Goal: Task Accomplishment & Management: Use online tool/utility

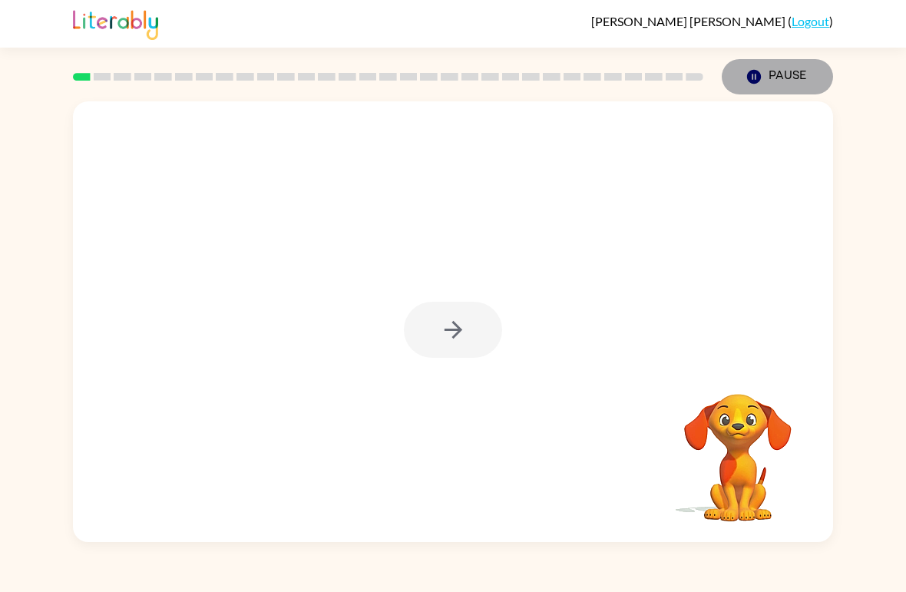
click at [789, 73] on button "Pause Pause" at bounding box center [776, 76] width 111 height 35
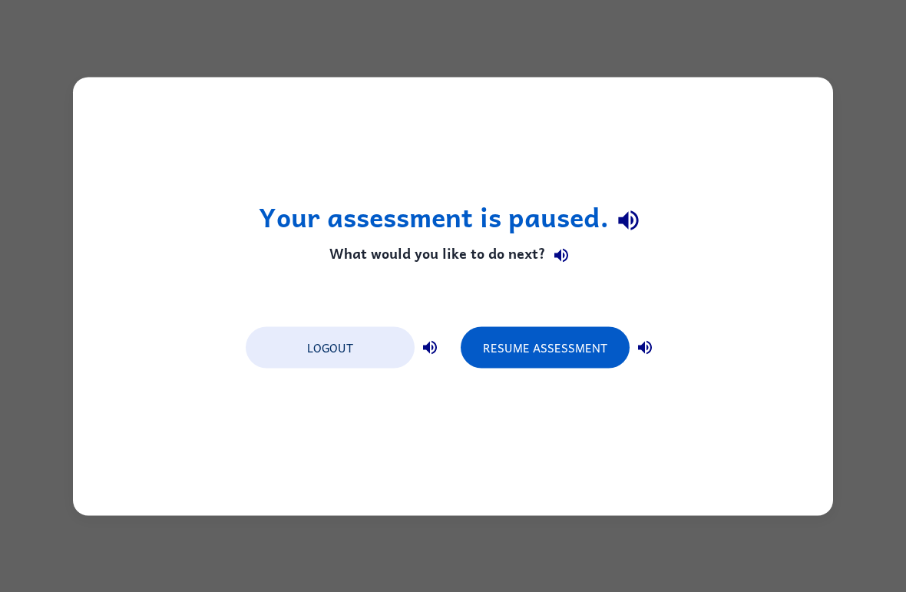
click at [559, 355] on button "Resume Assessment" at bounding box center [545, 346] width 169 height 41
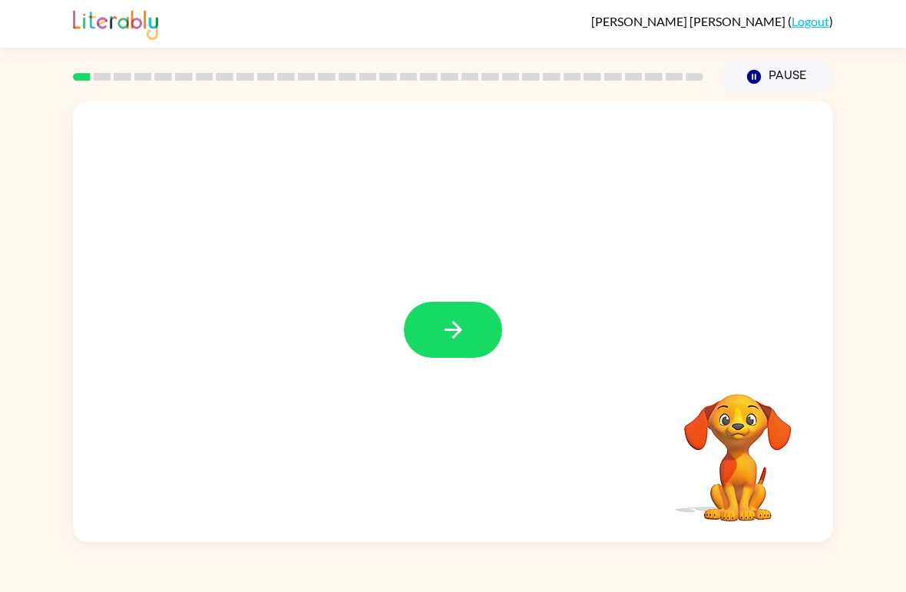
click at [468, 332] on button "button" at bounding box center [453, 330] width 98 height 56
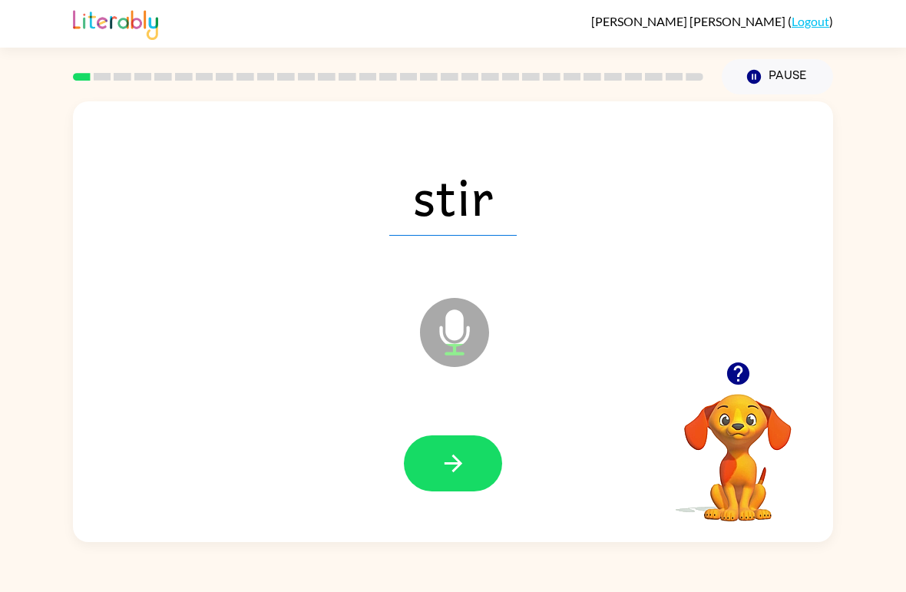
click at [279, 448] on div at bounding box center [452, 464] width 729 height 127
click at [782, 76] on button "Pause Pause" at bounding box center [776, 76] width 111 height 35
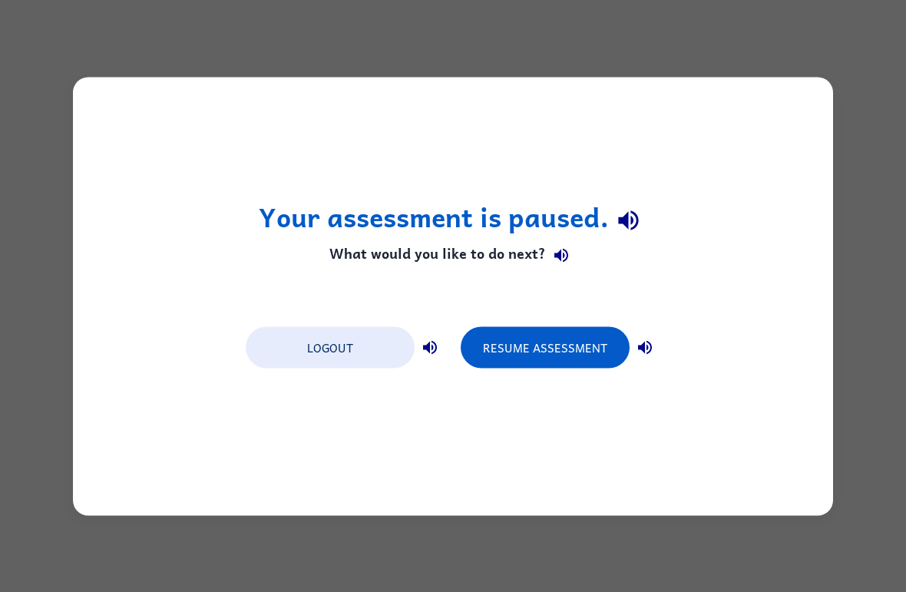
click at [543, 347] on button "Resume Assessment" at bounding box center [545, 346] width 169 height 41
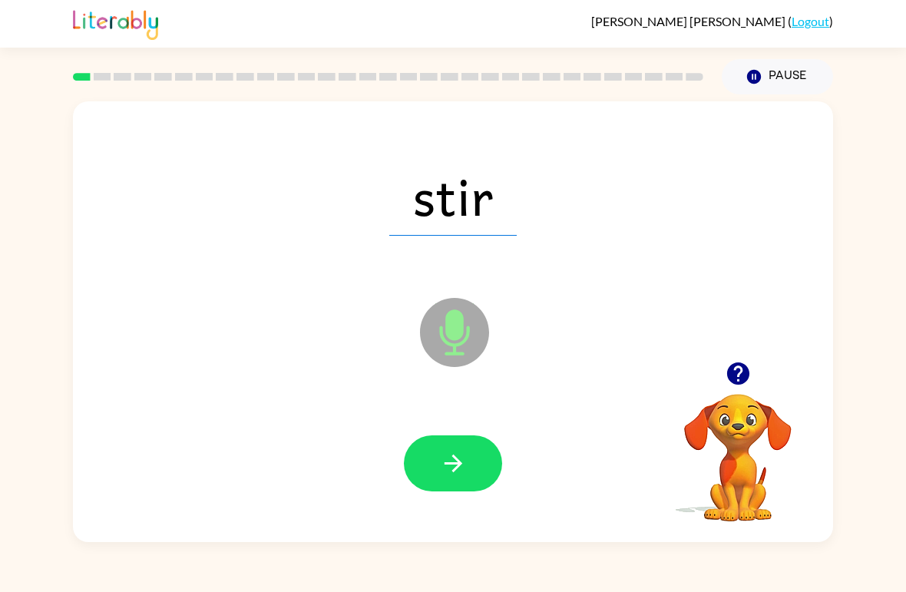
click at [424, 474] on button "button" at bounding box center [453, 463] width 98 height 56
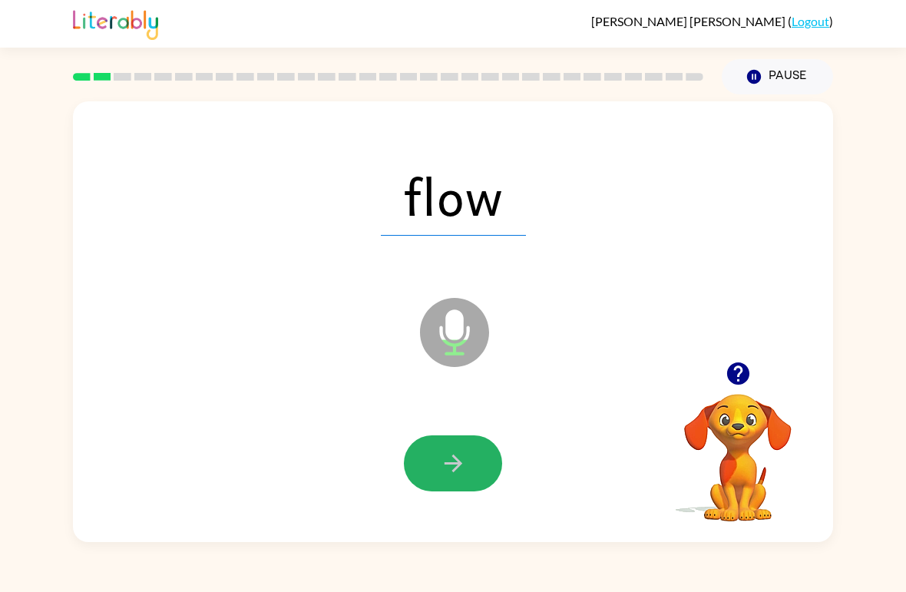
click at [462, 447] on button "button" at bounding box center [453, 463] width 98 height 56
click at [418, 459] on button "button" at bounding box center [453, 463] width 98 height 56
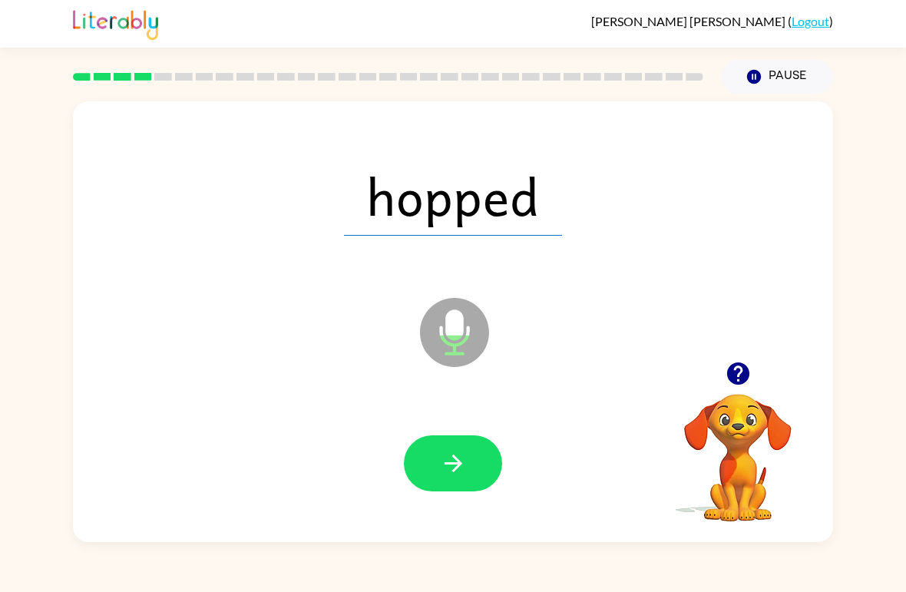
click at [415, 470] on button "button" at bounding box center [453, 463] width 98 height 56
click at [425, 470] on button "button" at bounding box center [453, 463] width 98 height 56
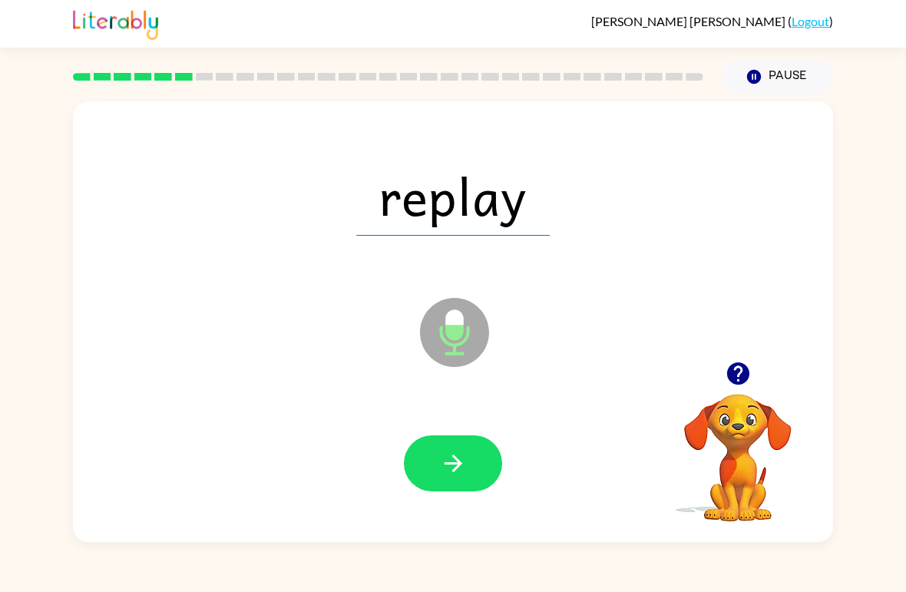
click at [422, 475] on button "button" at bounding box center [453, 463] width 98 height 56
click at [424, 468] on button "button" at bounding box center [453, 463] width 98 height 56
click at [413, 466] on button "button" at bounding box center [453, 463] width 98 height 56
click at [441, 479] on button "button" at bounding box center [453, 463] width 98 height 56
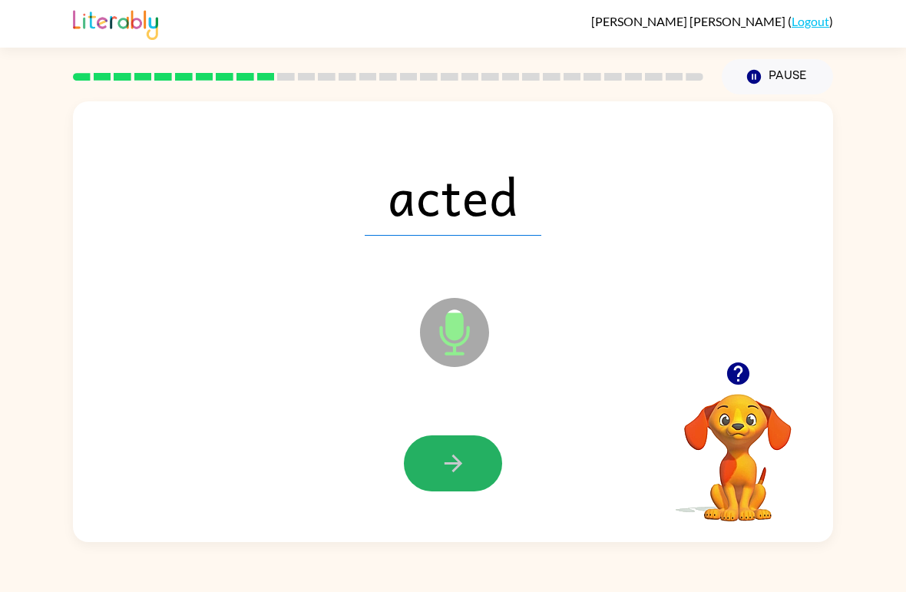
click at [431, 467] on button "button" at bounding box center [453, 463] width 98 height 56
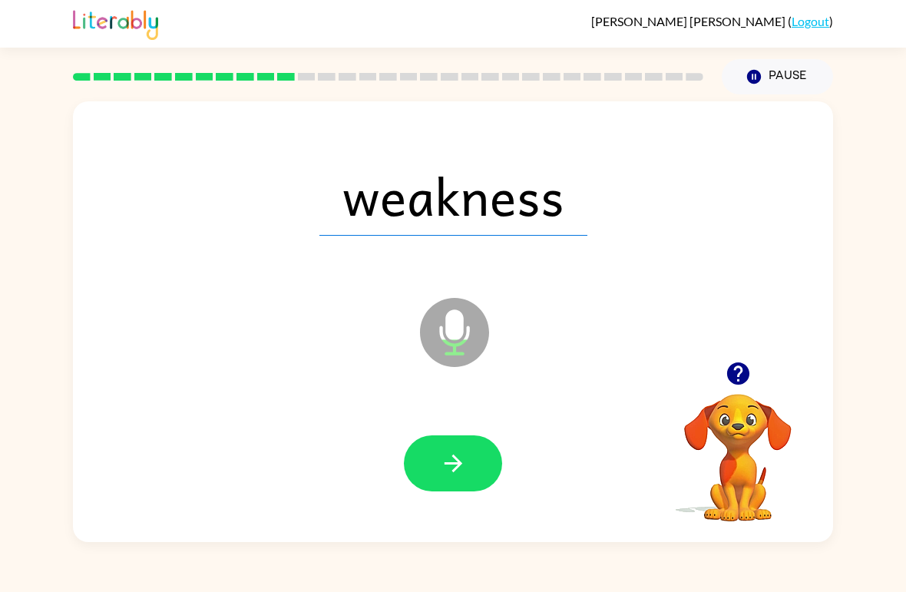
click at [424, 458] on button "button" at bounding box center [453, 463] width 98 height 56
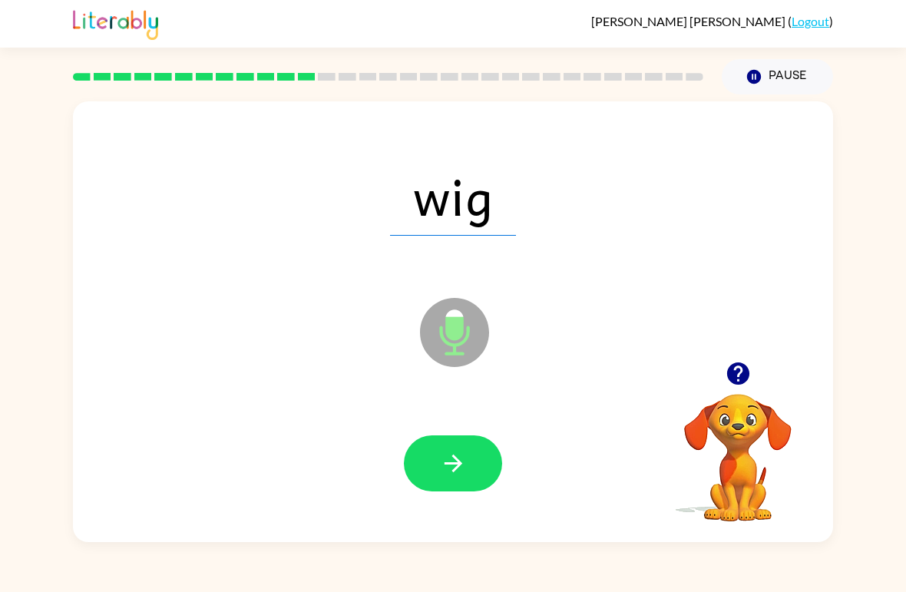
click at [424, 470] on button "button" at bounding box center [453, 463] width 98 height 56
click at [434, 466] on button "button" at bounding box center [453, 463] width 98 height 56
click at [415, 461] on button "button" at bounding box center [453, 463] width 98 height 56
click at [426, 462] on button "button" at bounding box center [453, 463] width 98 height 56
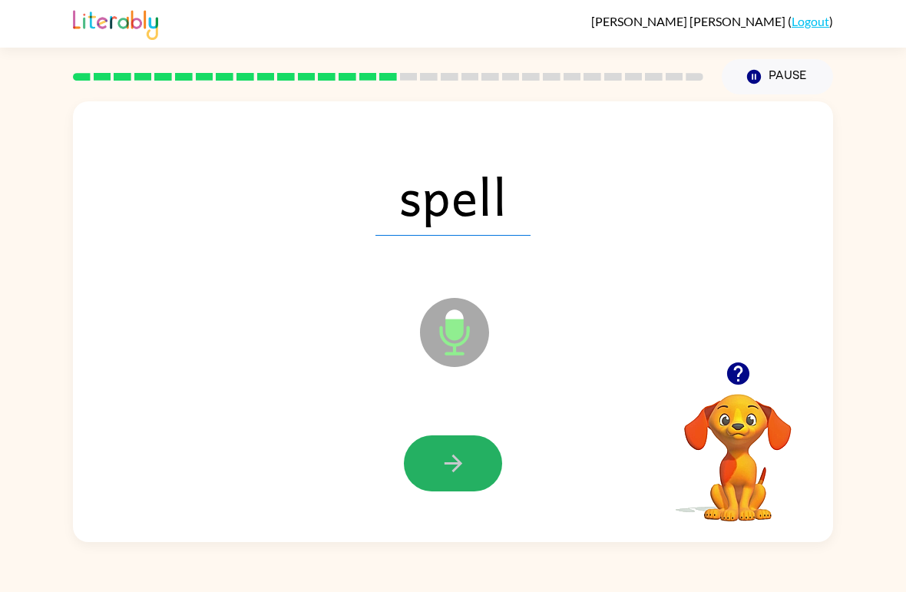
click at [411, 469] on button "button" at bounding box center [453, 463] width 98 height 56
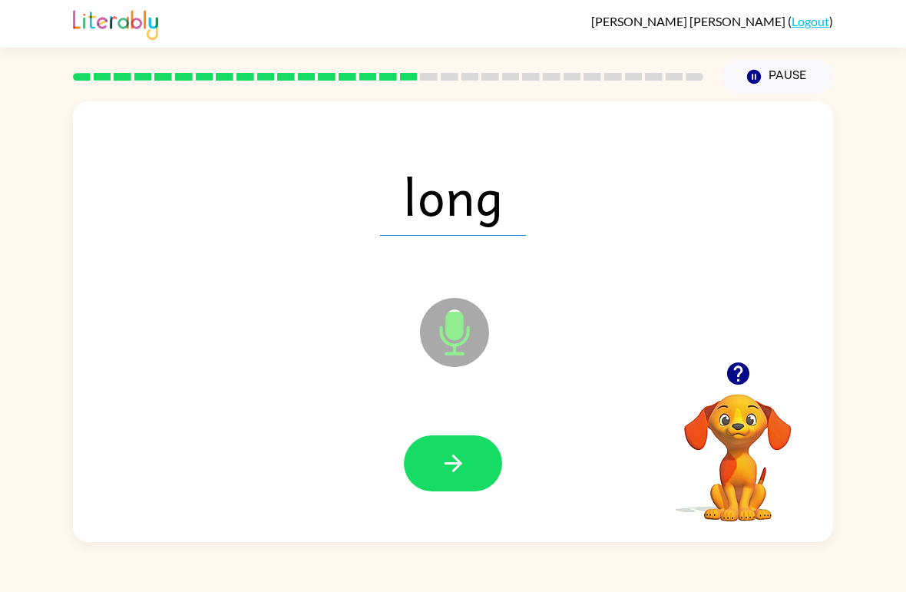
click at [8, 245] on div "long Microphone The Microphone is here when it is your turn to talk Your browse…" at bounding box center [453, 317] width 906 height 447
click at [441, 453] on icon "button" at bounding box center [453, 463] width 27 height 27
click at [420, 485] on button "button" at bounding box center [453, 463] width 98 height 56
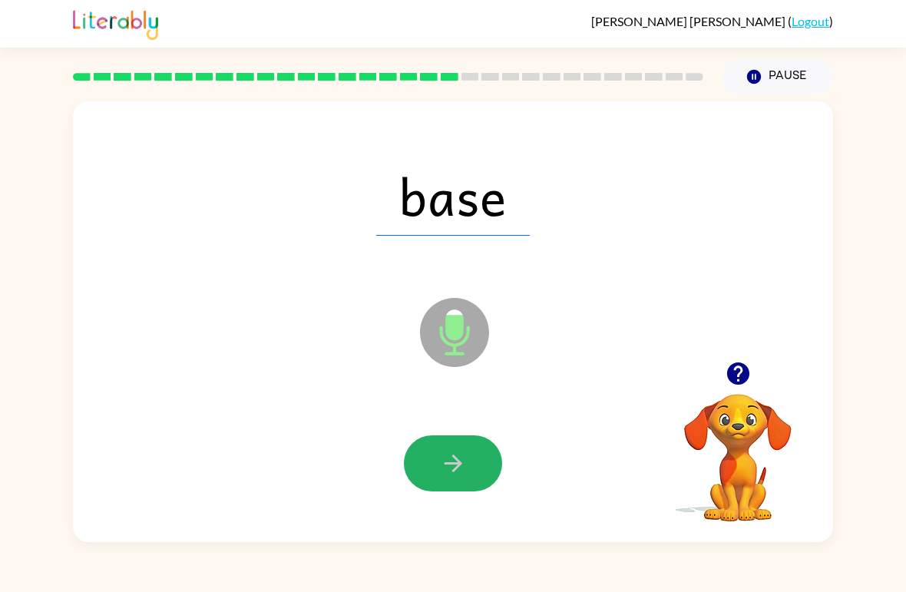
click at [408, 471] on button "button" at bounding box center [453, 463] width 98 height 56
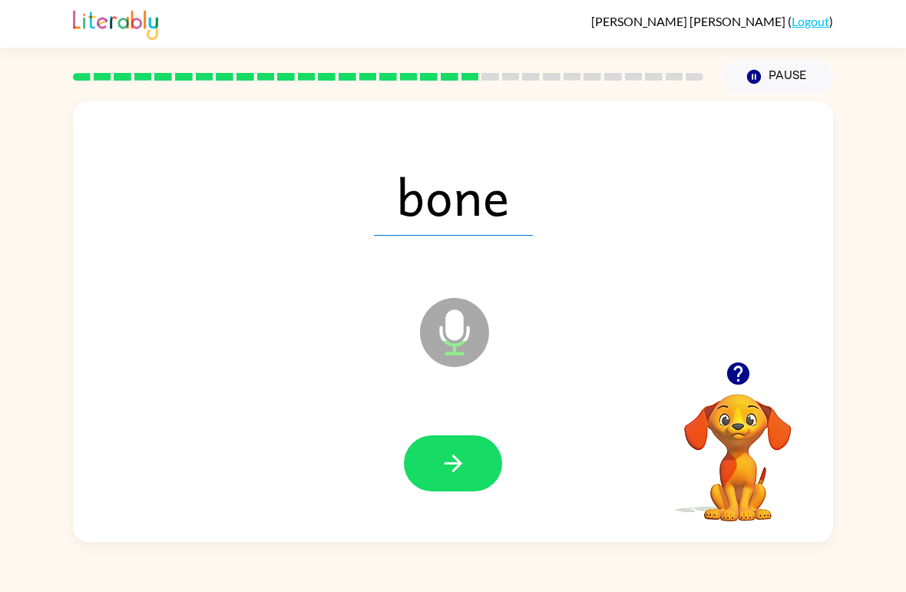
click at [343, 447] on div at bounding box center [452, 464] width 729 height 127
click at [420, 456] on button "button" at bounding box center [453, 463] width 98 height 56
click at [431, 457] on button "button" at bounding box center [453, 463] width 98 height 56
click at [423, 464] on button "button" at bounding box center [453, 463] width 98 height 56
click at [418, 465] on button "button" at bounding box center [453, 463] width 98 height 56
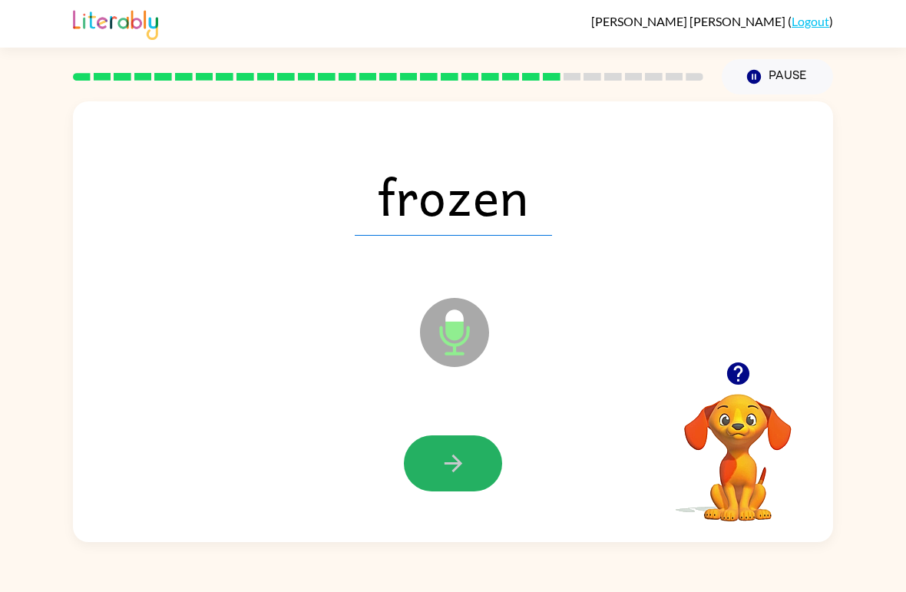
click at [426, 478] on button "button" at bounding box center [453, 463] width 98 height 56
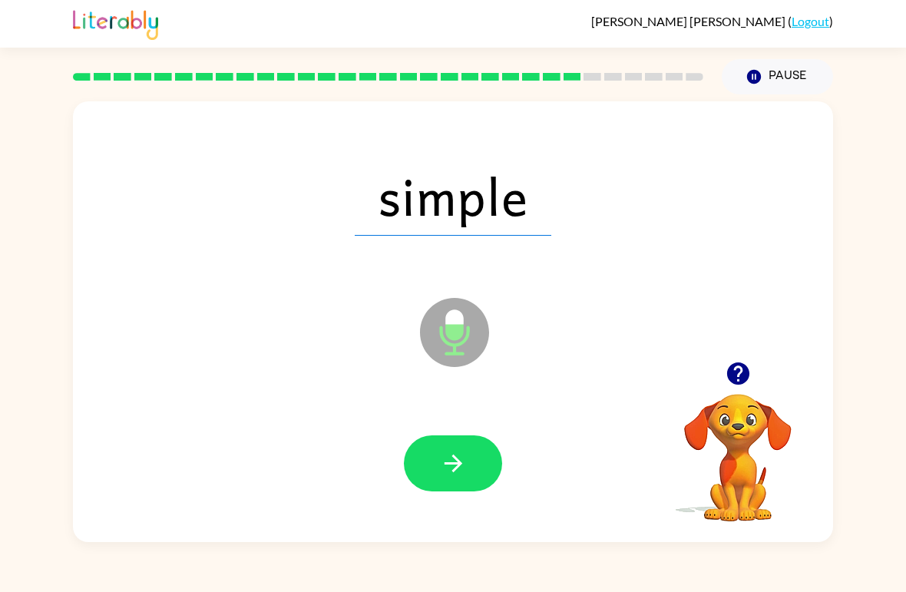
click at [413, 475] on button "button" at bounding box center [453, 463] width 98 height 56
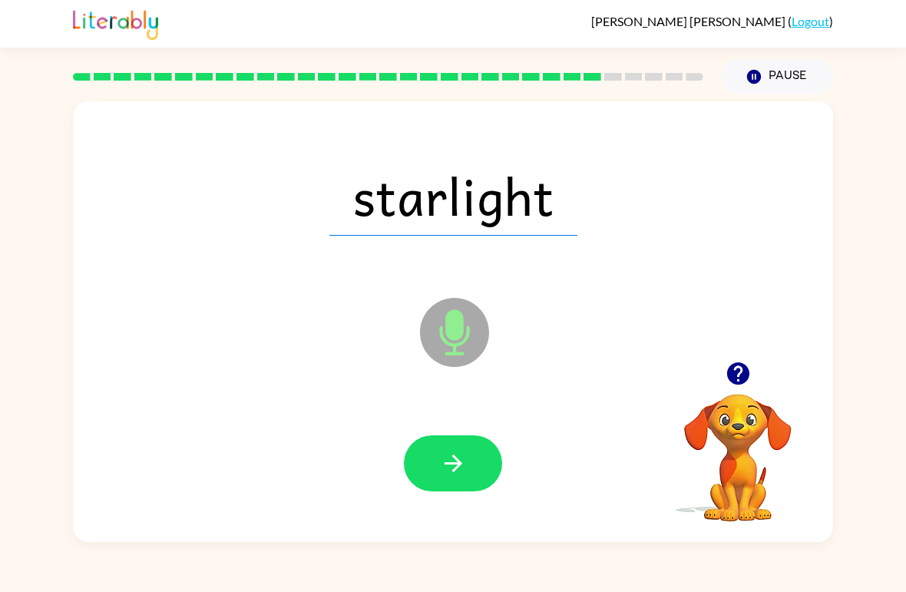
click at [434, 460] on button "button" at bounding box center [453, 463] width 98 height 56
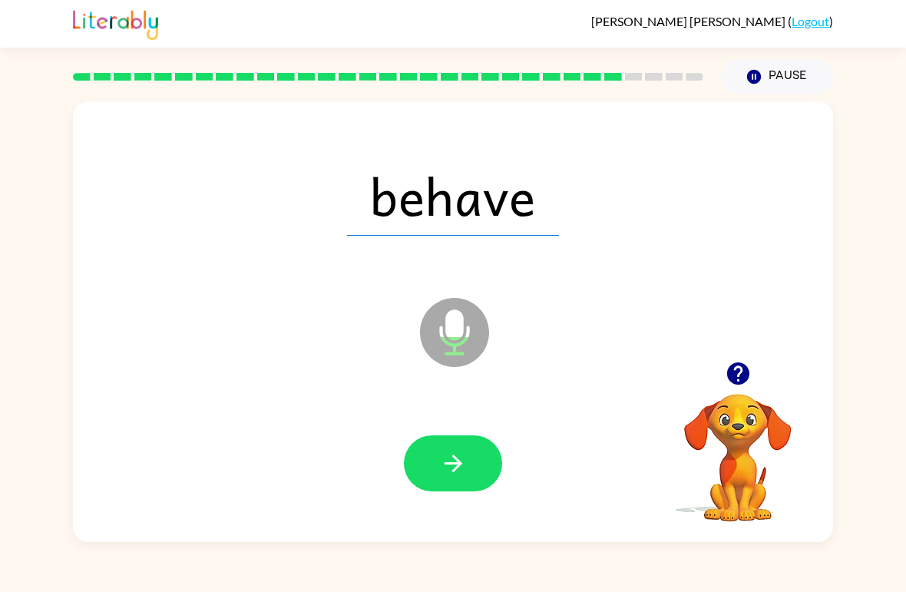
click at [403, 479] on div at bounding box center [452, 464] width 729 height 127
click at [421, 498] on div at bounding box center [452, 464] width 729 height 127
click at [437, 466] on button "button" at bounding box center [453, 463] width 98 height 56
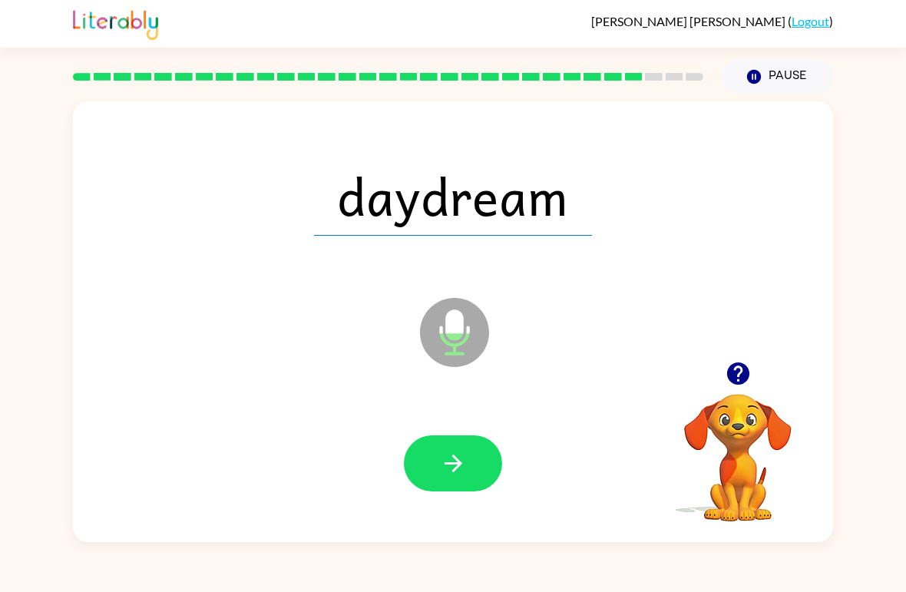
click at [433, 462] on button "button" at bounding box center [453, 463] width 98 height 56
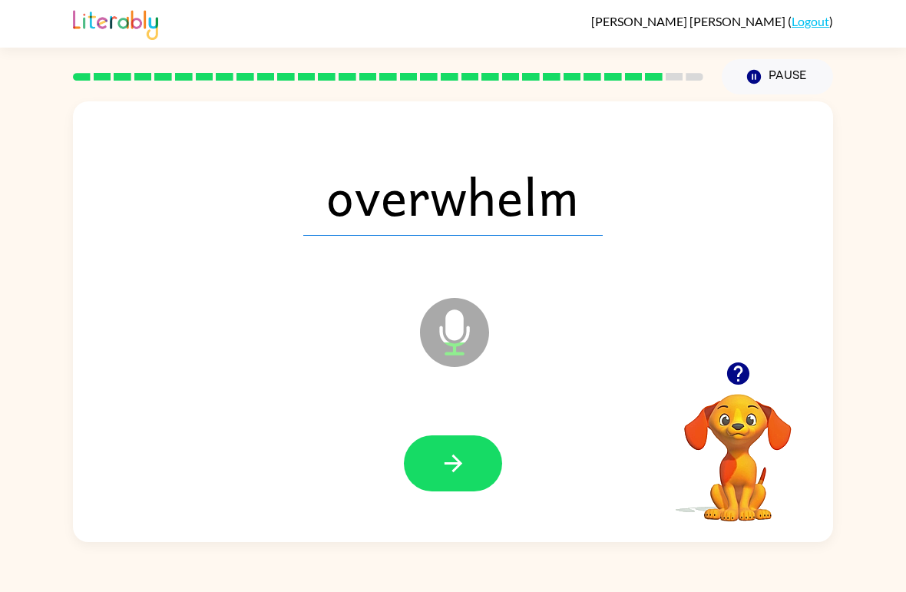
click at [405, 462] on button "button" at bounding box center [453, 463] width 98 height 56
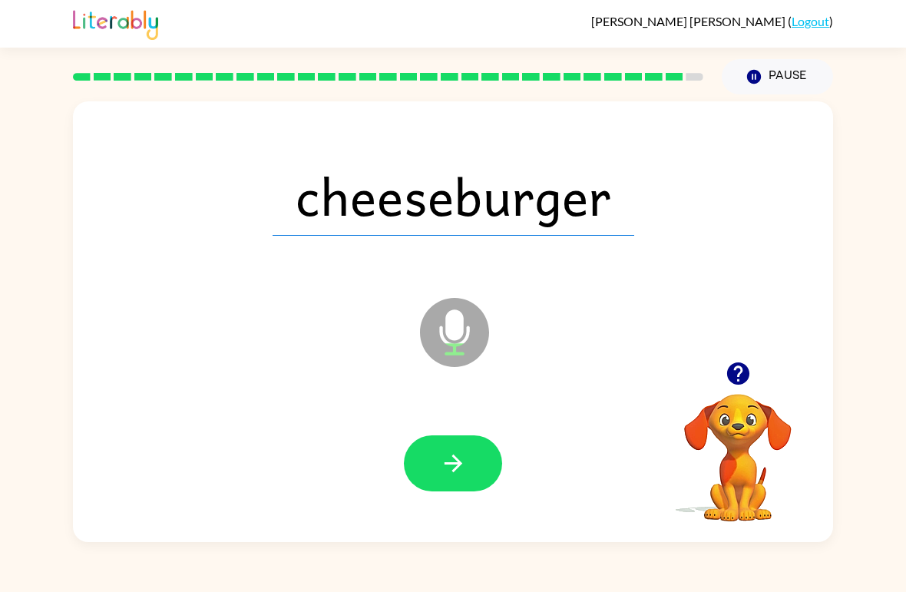
click at [8, 247] on div "cheeseburger Microphone The Microphone is here when it is your turn to talk You…" at bounding box center [453, 317] width 906 height 447
click at [440, 467] on icon "button" at bounding box center [453, 463] width 27 height 27
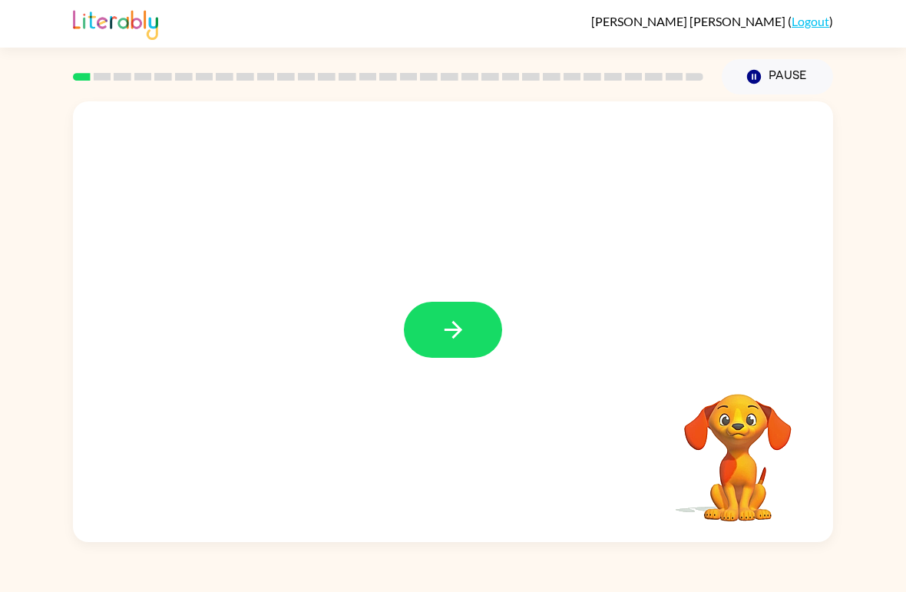
click at [472, 352] on button "button" at bounding box center [453, 330] width 98 height 56
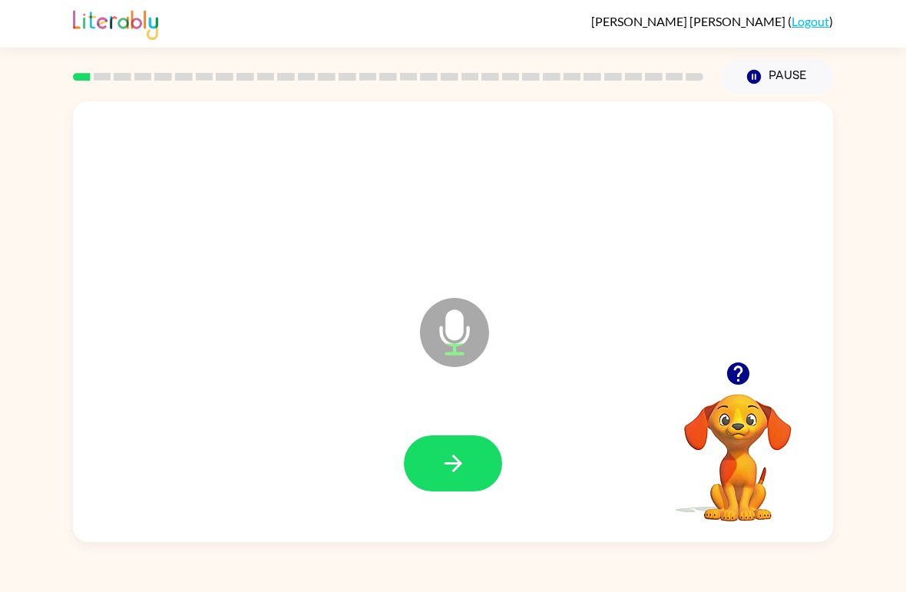
click at [476, 432] on div at bounding box center [452, 464] width 729 height 127
click at [451, 469] on icon "button" at bounding box center [453, 463] width 27 height 27
click at [468, 464] on button "button" at bounding box center [453, 463] width 98 height 56
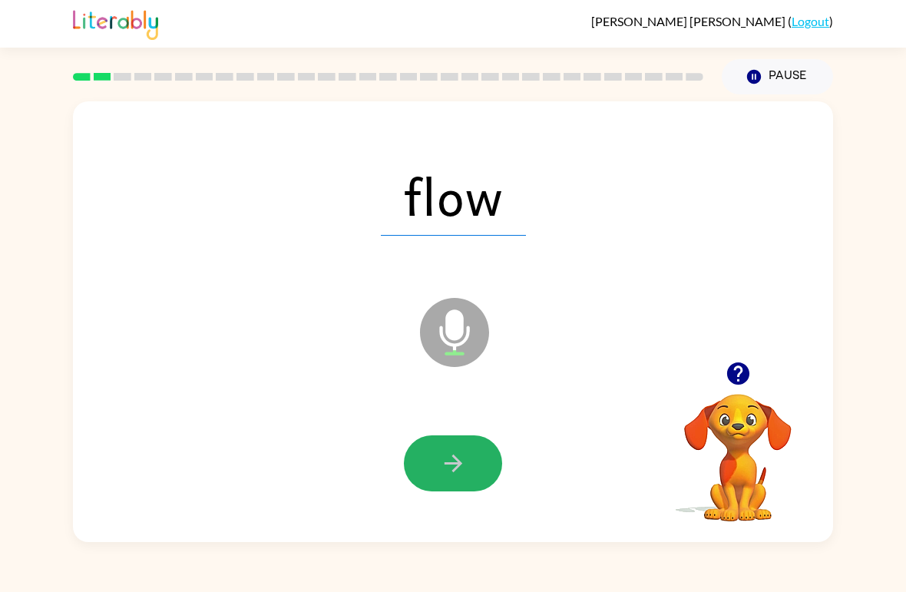
click at [467, 453] on button "button" at bounding box center [453, 463] width 98 height 56
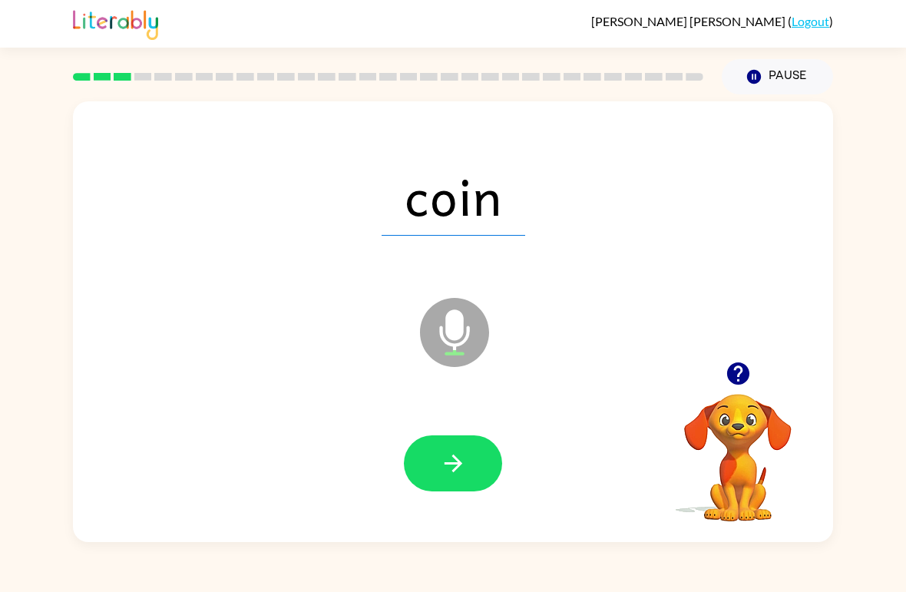
click at [479, 450] on button "button" at bounding box center [453, 463] width 98 height 56
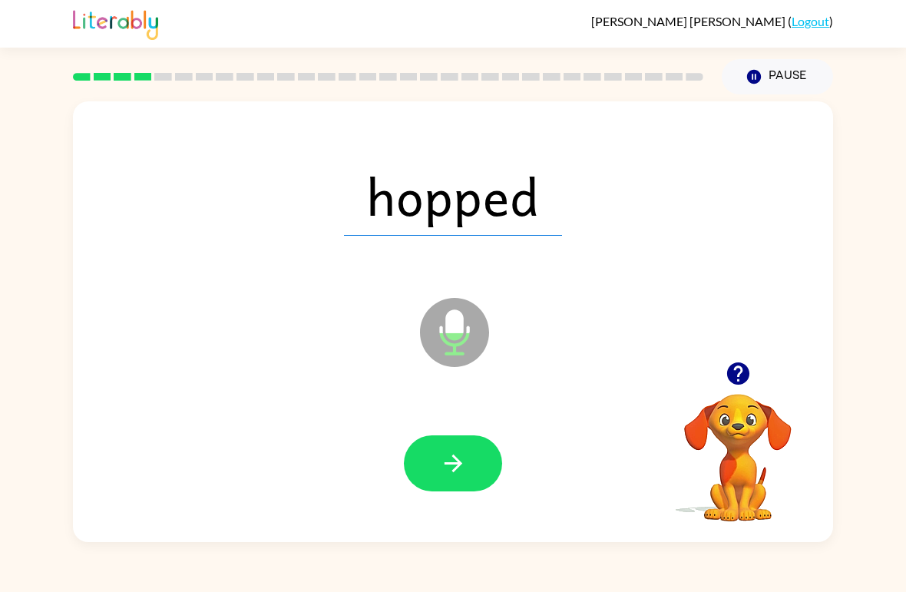
click at [475, 454] on button "button" at bounding box center [453, 463] width 98 height 56
click at [475, 460] on button "button" at bounding box center [453, 463] width 98 height 56
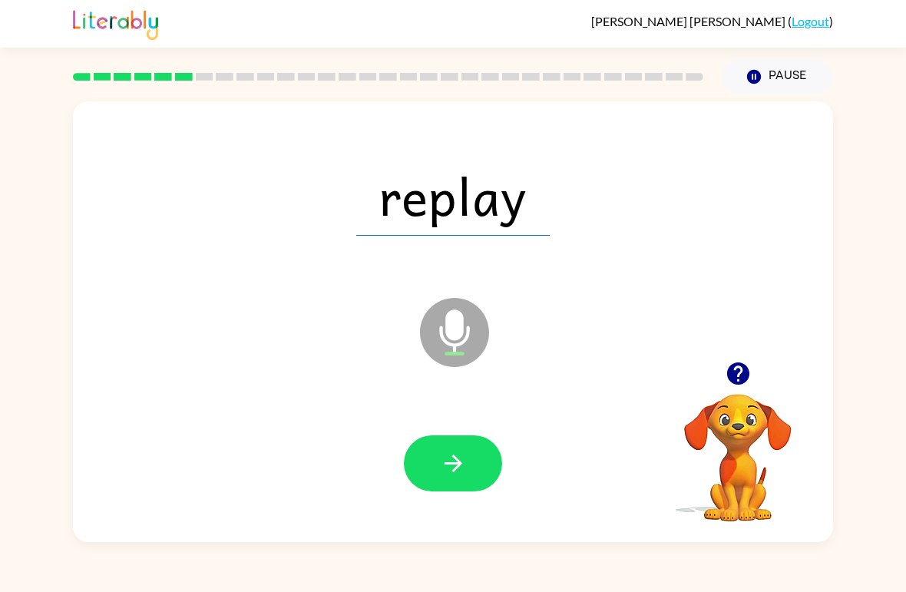
click at [468, 461] on button "button" at bounding box center [453, 463] width 98 height 56
click at [480, 459] on button "button" at bounding box center [453, 463] width 98 height 56
click at [454, 458] on icon "button" at bounding box center [453, 463] width 18 height 18
click at [447, 484] on button "button" at bounding box center [453, 463] width 98 height 56
click at [466, 469] on icon "button" at bounding box center [453, 463] width 27 height 27
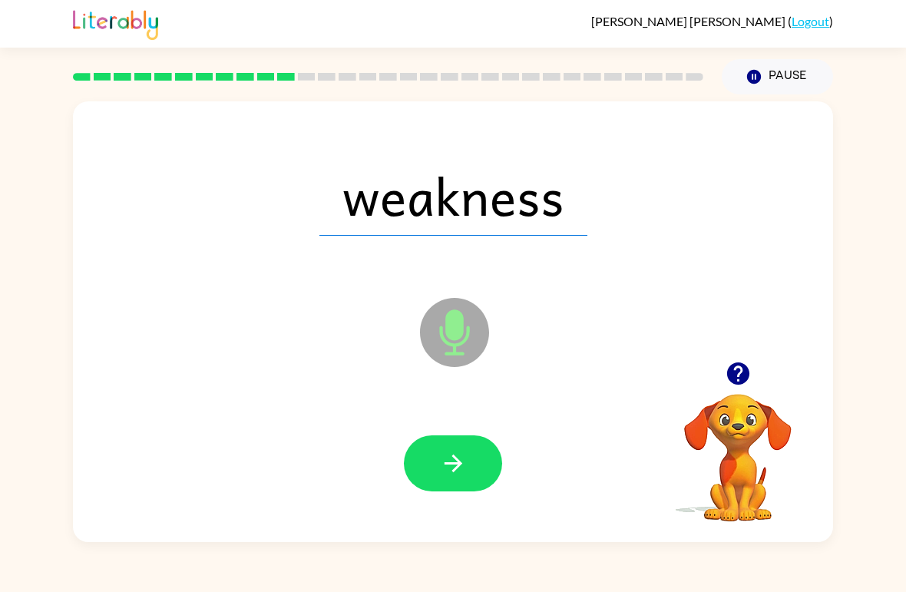
click at [472, 472] on button "button" at bounding box center [453, 463] width 98 height 56
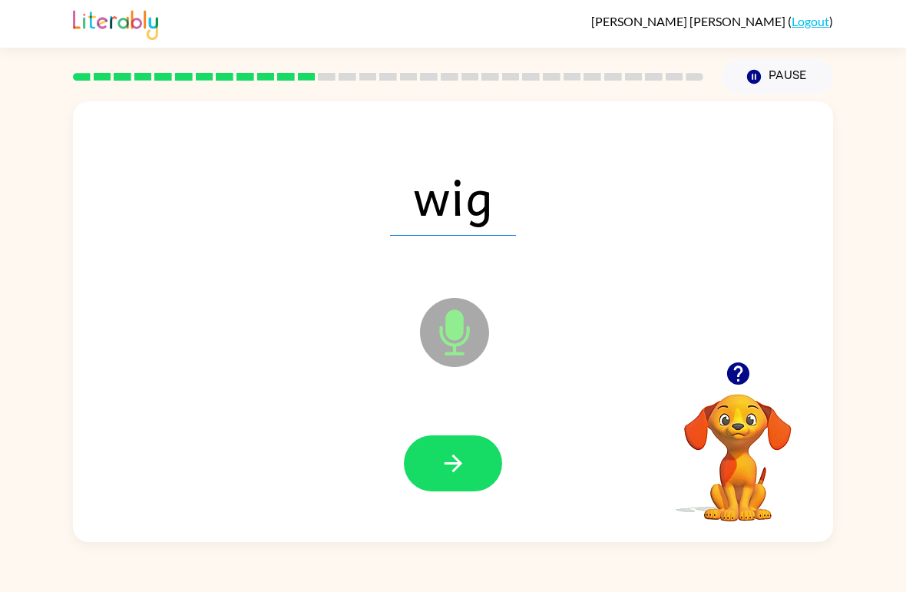
click at [470, 470] on button "button" at bounding box center [453, 463] width 98 height 56
click at [457, 459] on icon "button" at bounding box center [453, 463] width 27 height 27
click at [452, 468] on icon "button" at bounding box center [453, 463] width 27 height 27
click at [477, 461] on button "button" at bounding box center [453, 463] width 98 height 56
click at [461, 487] on button "button" at bounding box center [453, 463] width 98 height 56
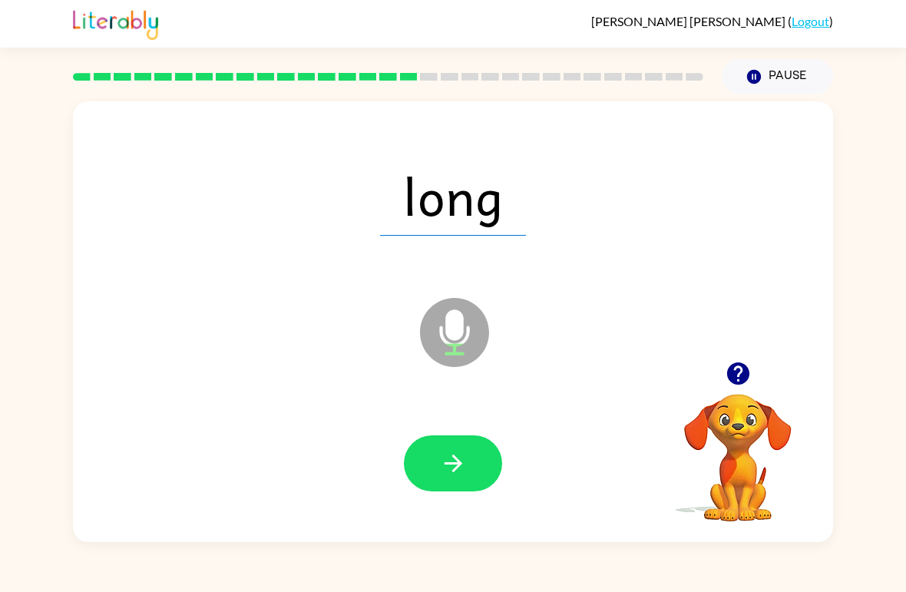
click at [490, 448] on button "button" at bounding box center [453, 463] width 98 height 56
click at [482, 462] on button "button" at bounding box center [453, 463] width 98 height 56
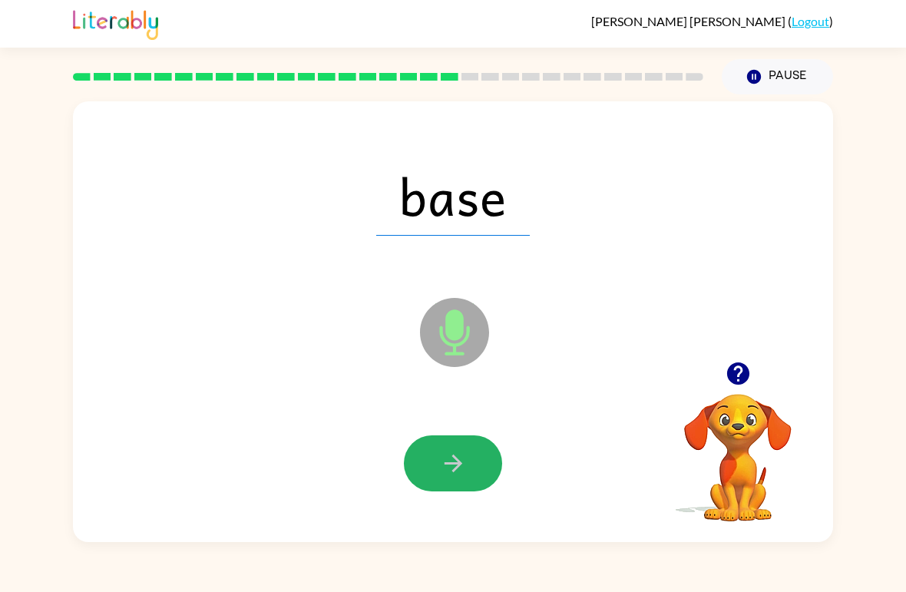
click at [453, 477] on icon "button" at bounding box center [453, 463] width 27 height 27
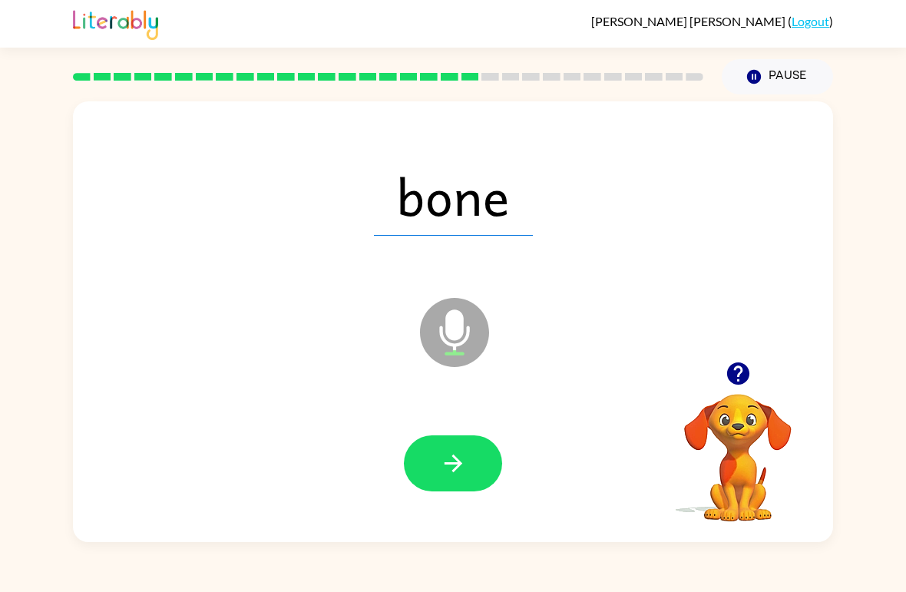
click at [452, 470] on icon "button" at bounding box center [453, 463] width 27 height 27
click at [466, 471] on icon "button" at bounding box center [453, 463] width 27 height 27
click at [462, 454] on icon "button" at bounding box center [453, 463] width 27 height 27
click at [438, 448] on button "button" at bounding box center [453, 463] width 98 height 56
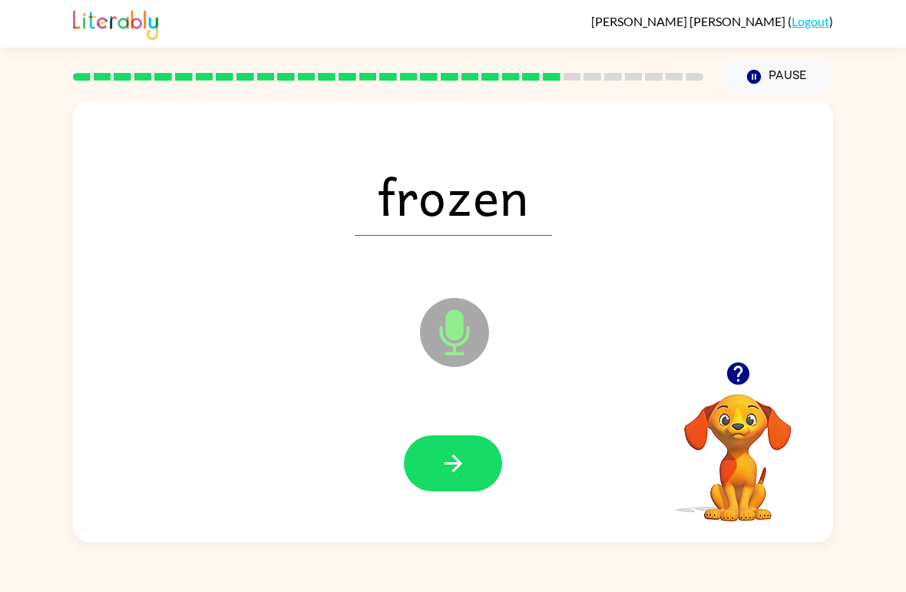
click at [441, 441] on button "button" at bounding box center [453, 463] width 98 height 56
click at [463, 476] on icon "button" at bounding box center [453, 463] width 27 height 27
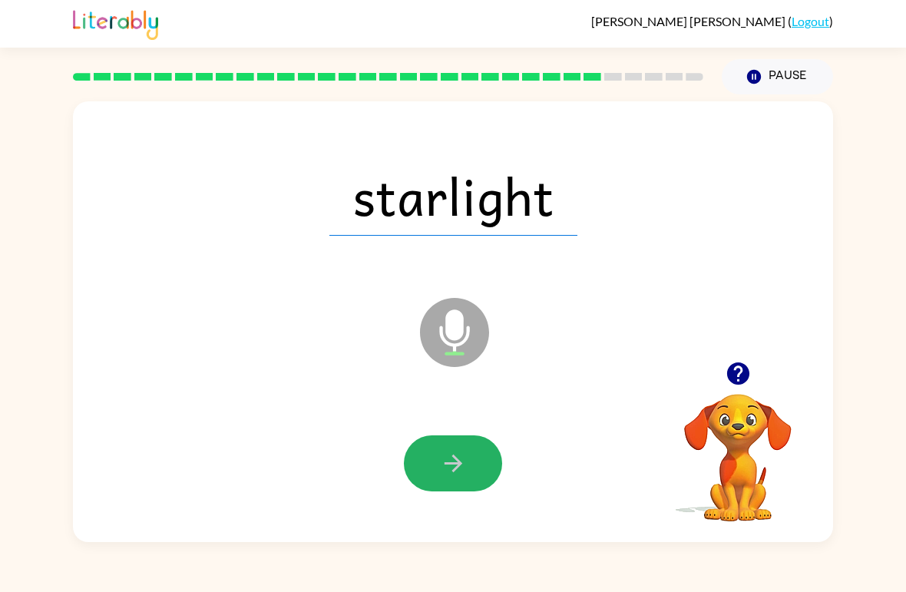
click at [466, 457] on icon "button" at bounding box center [453, 463] width 27 height 27
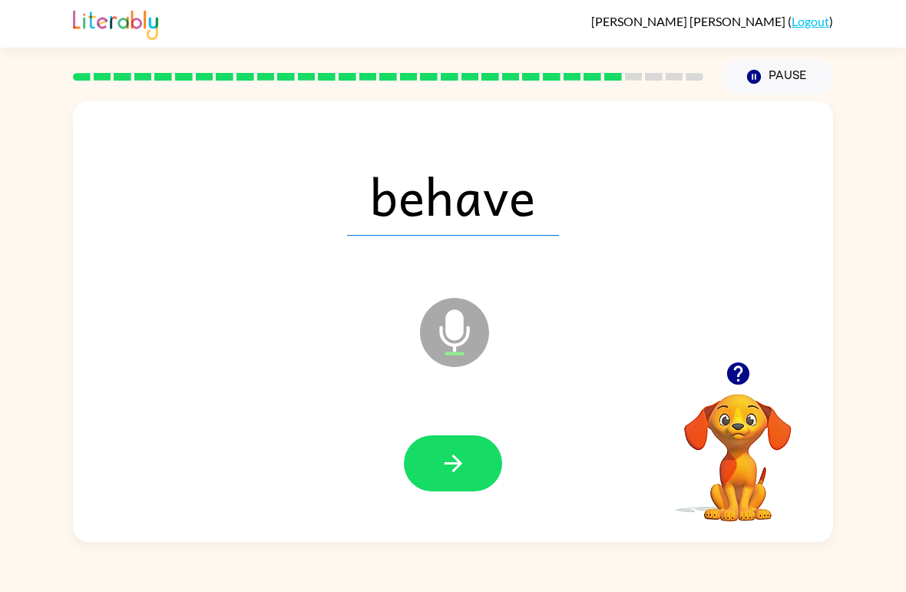
click at [466, 470] on icon "button" at bounding box center [453, 463] width 27 height 27
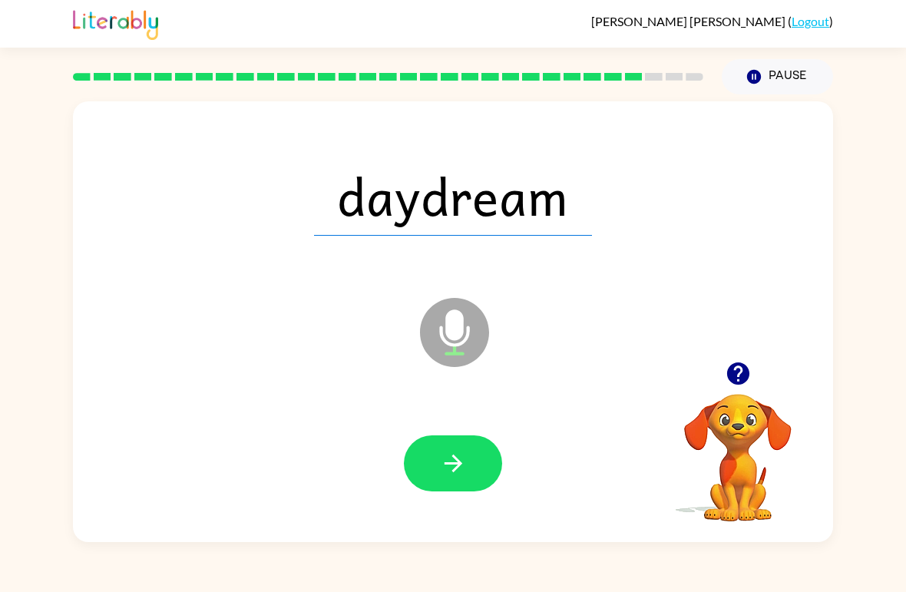
click at [457, 464] on icon "button" at bounding box center [453, 463] width 18 height 18
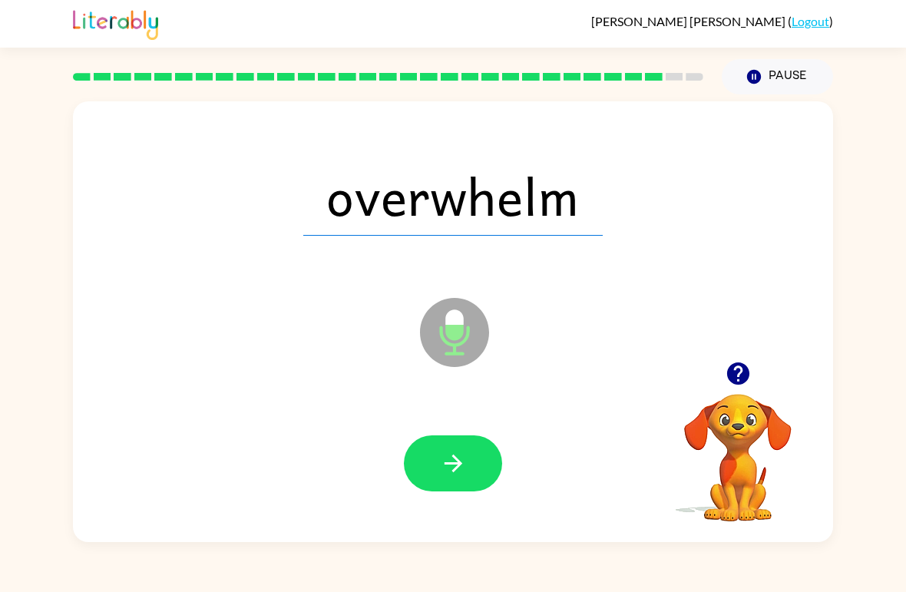
click at [483, 471] on button "button" at bounding box center [453, 463] width 98 height 56
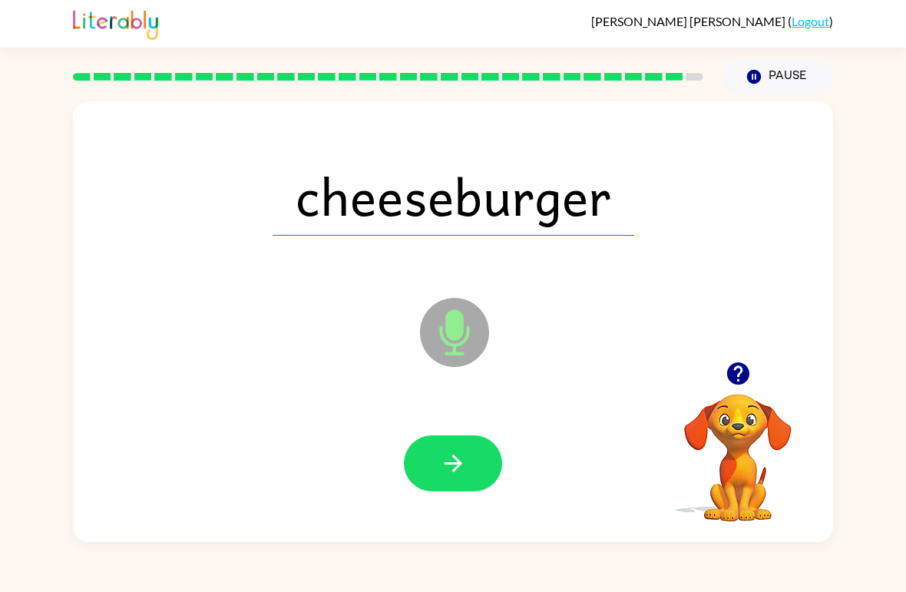
click at [460, 468] on icon "button" at bounding box center [453, 463] width 27 height 27
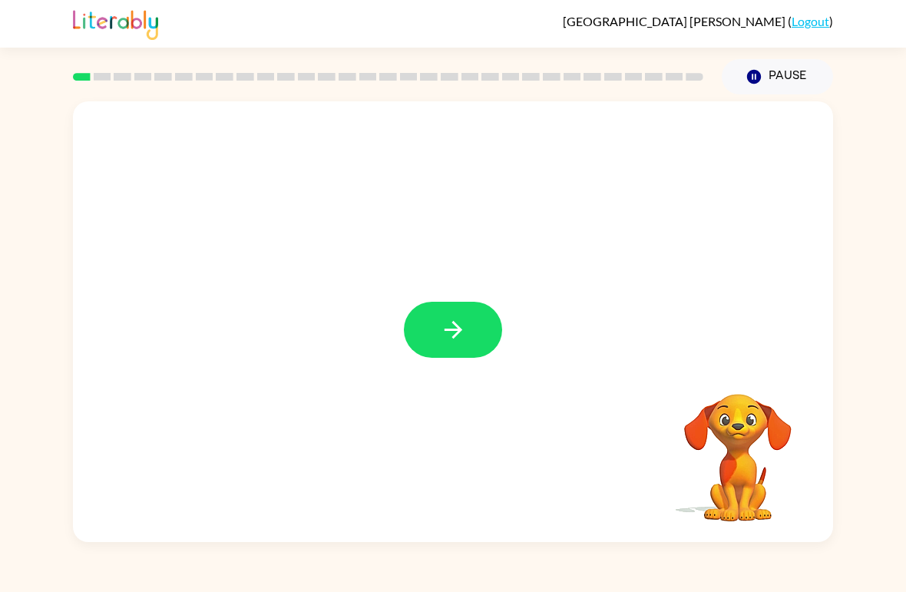
click at [469, 327] on button "button" at bounding box center [453, 330] width 98 height 56
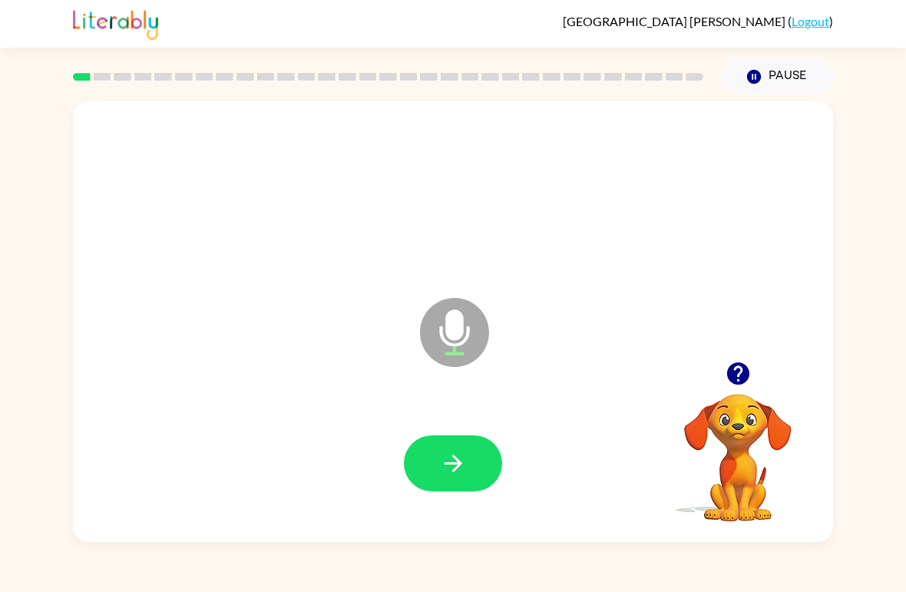
click at [478, 467] on button "button" at bounding box center [453, 463] width 98 height 56
click at [456, 484] on button "button" at bounding box center [453, 463] width 98 height 56
click at [465, 461] on icon "button" at bounding box center [453, 463] width 27 height 27
click at [461, 473] on icon "button" at bounding box center [453, 463] width 27 height 27
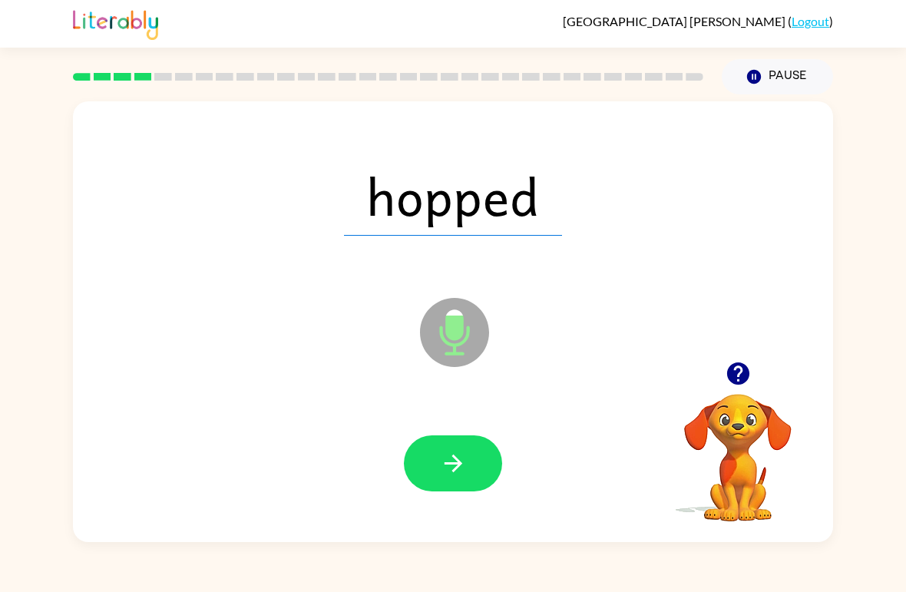
click at [473, 468] on button "button" at bounding box center [453, 463] width 98 height 56
click at [466, 470] on icon "button" at bounding box center [453, 463] width 27 height 27
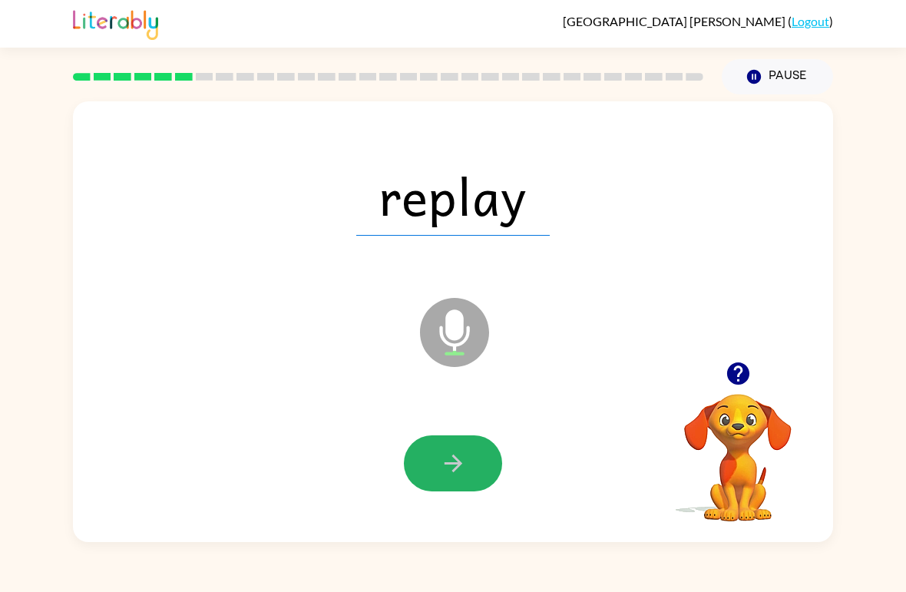
click at [467, 449] on button "button" at bounding box center [453, 463] width 98 height 56
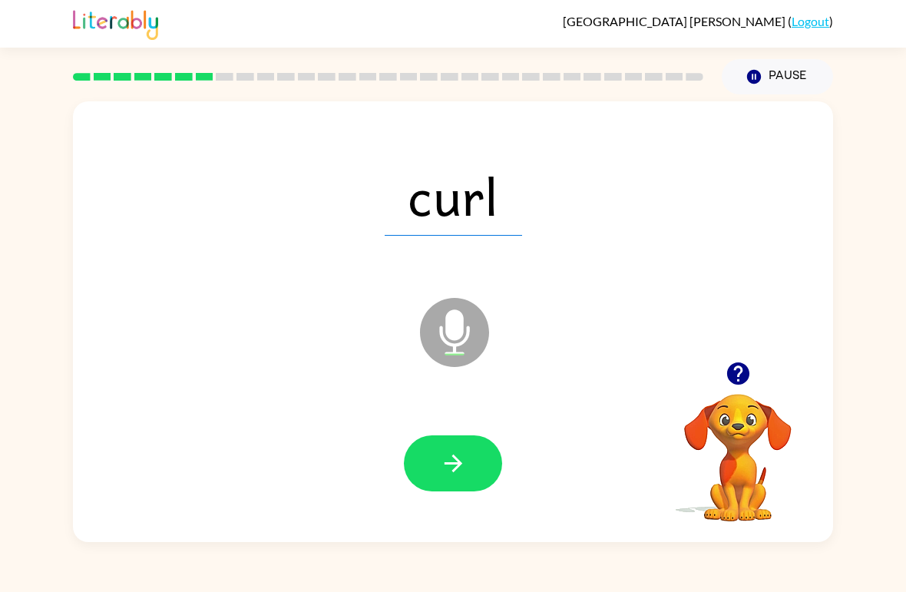
click at [463, 465] on icon "button" at bounding box center [453, 463] width 27 height 27
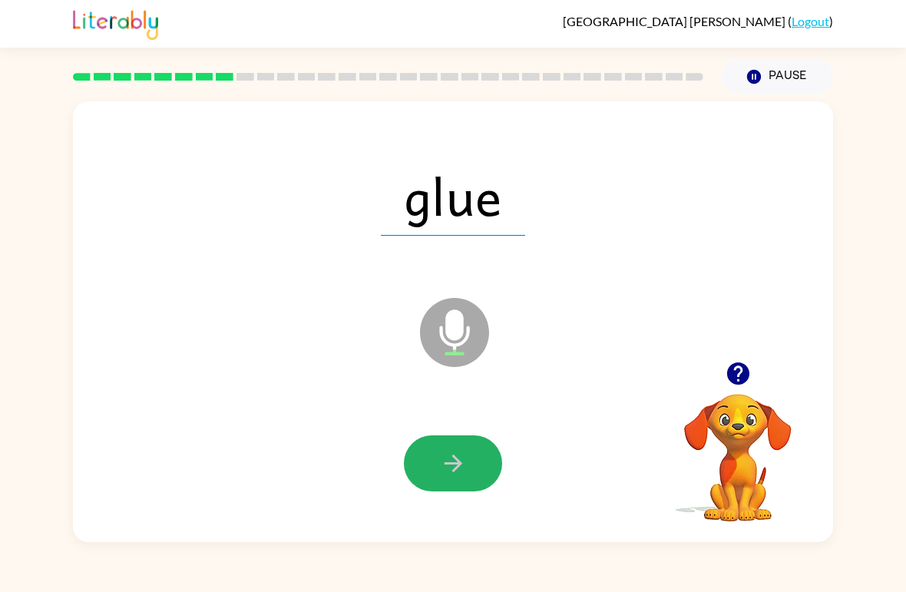
click at [464, 461] on icon "button" at bounding box center [453, 463] width 27 height 27
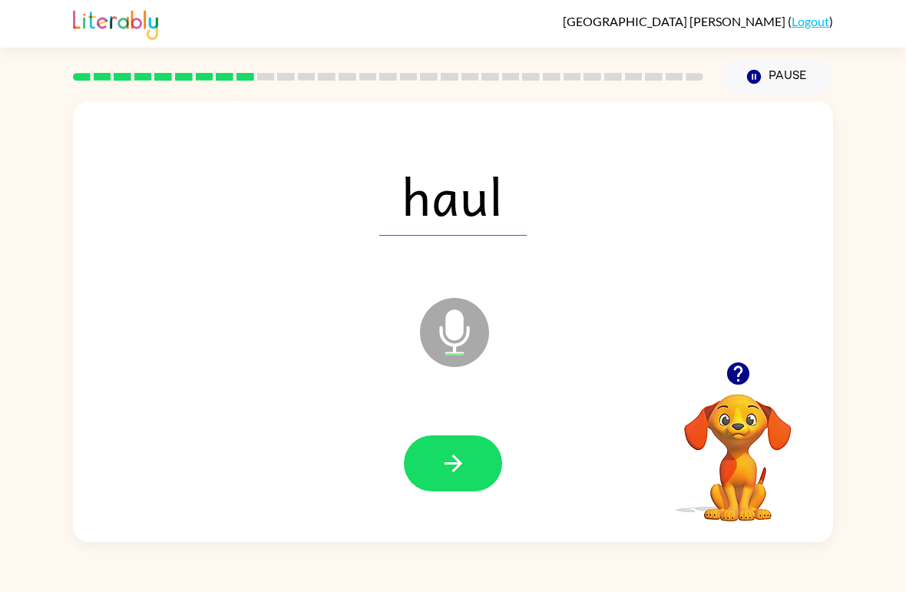
click at [451, 491] on button "button" at bounding box center [453, 463] width 98 height 56
click at [446, 478] on button "button" at bounding box center [453, 463] width 98 height 56
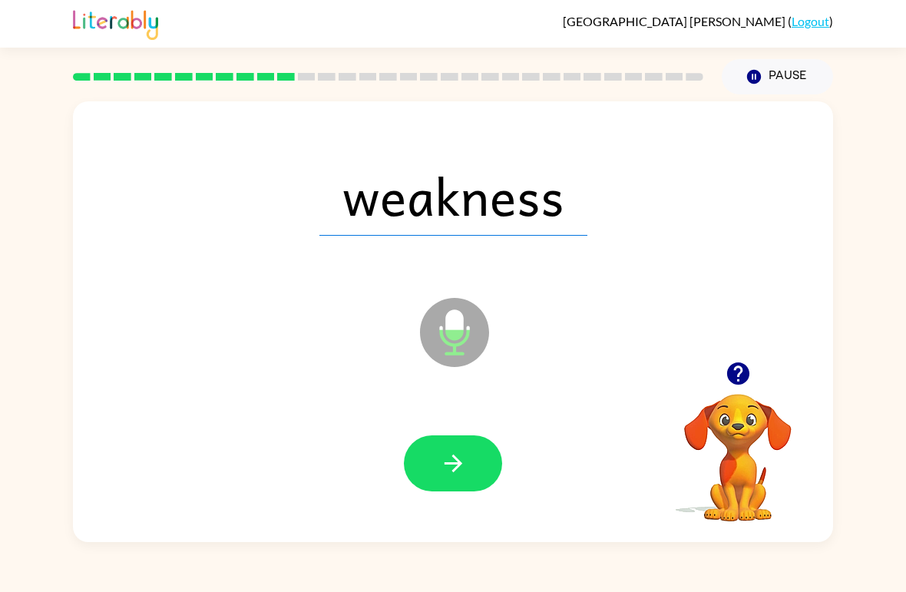
click at [457, 464] on icon "button" at bounding box center [453, 463] width 18 height 18
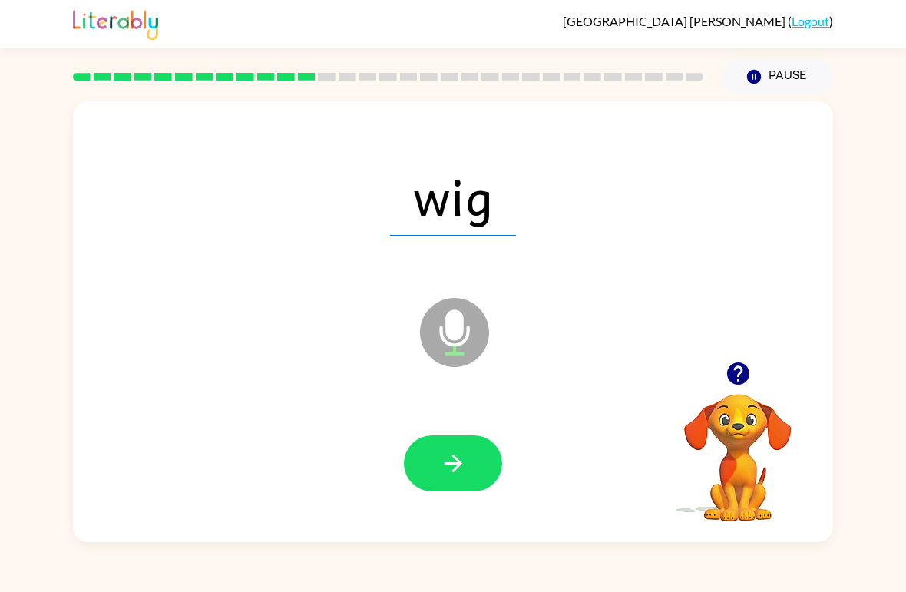
click at [475, 477] on button "button" at bounding box center [453, 463] width 98 height 56
click at [464, 426] on div at bounding box center [452, 464] width 729 height 127
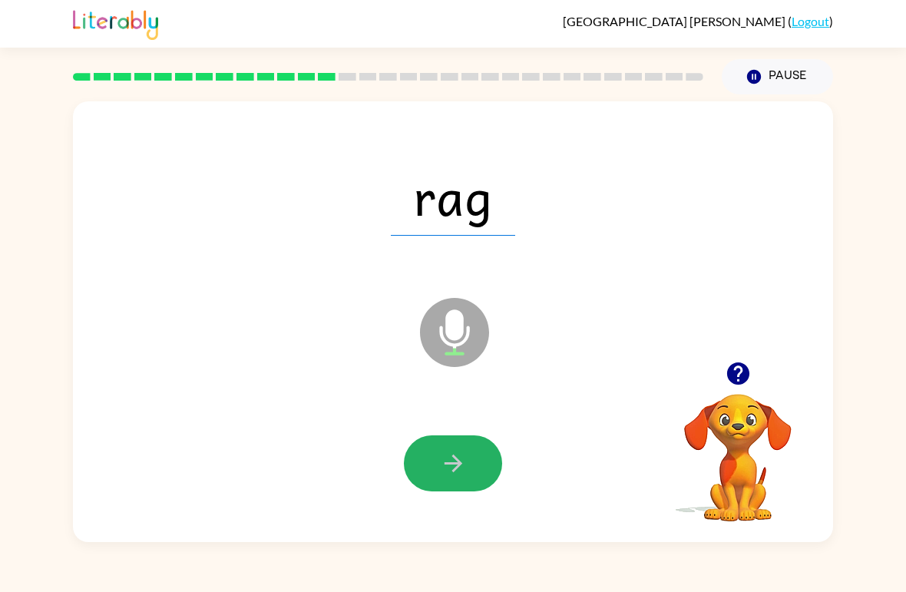
click at [437, 444] on button "button" at bounding box center [453, 463] width 98 height 56
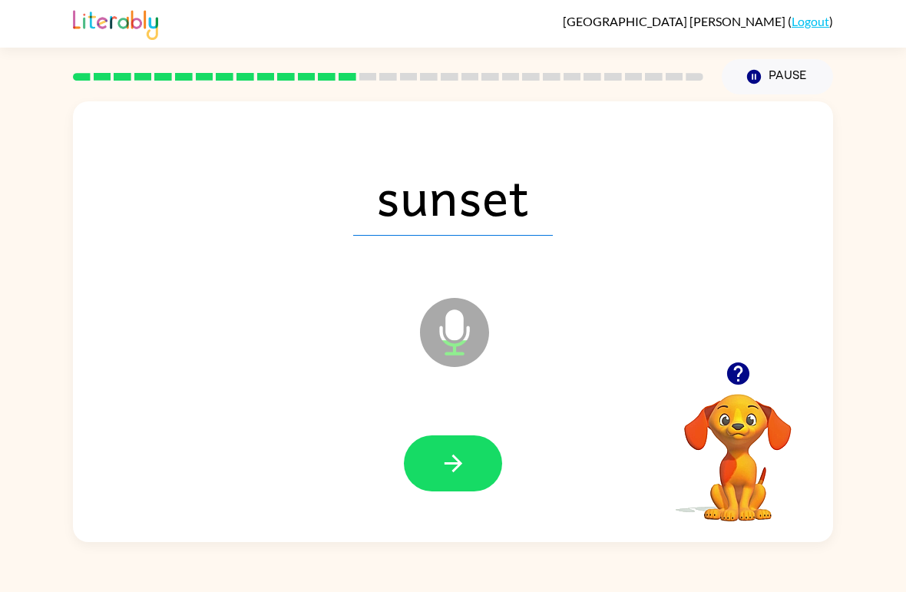
click at [443, 466] on icon "button" at bounding box center [453, 463] width 27 height 27
click at [446, 462] on icon "button" at bounding box center [453, 463] width 27 height 27
click at [466, 456] on icon "button" at bounding box center [453, 463] width 27 height 27
click at [470, 453] on button "button" at bounding box center [453, 463] width 98 height 56
click at [475, 474] on button "button" at bounding box center [453, 463] width 98 height 56
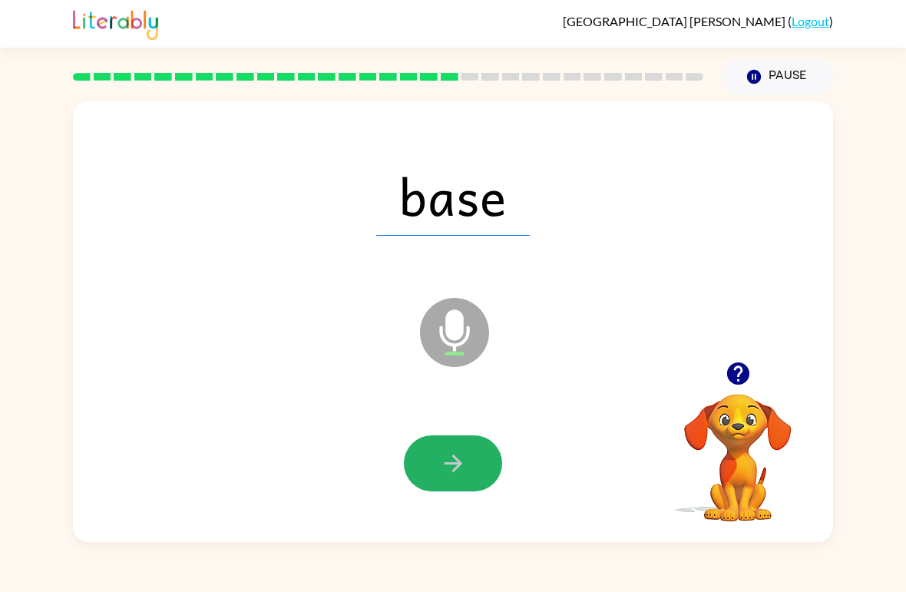
click at [454, 461] on icon "button" at bounding box center [453, 463] width 27 height 27
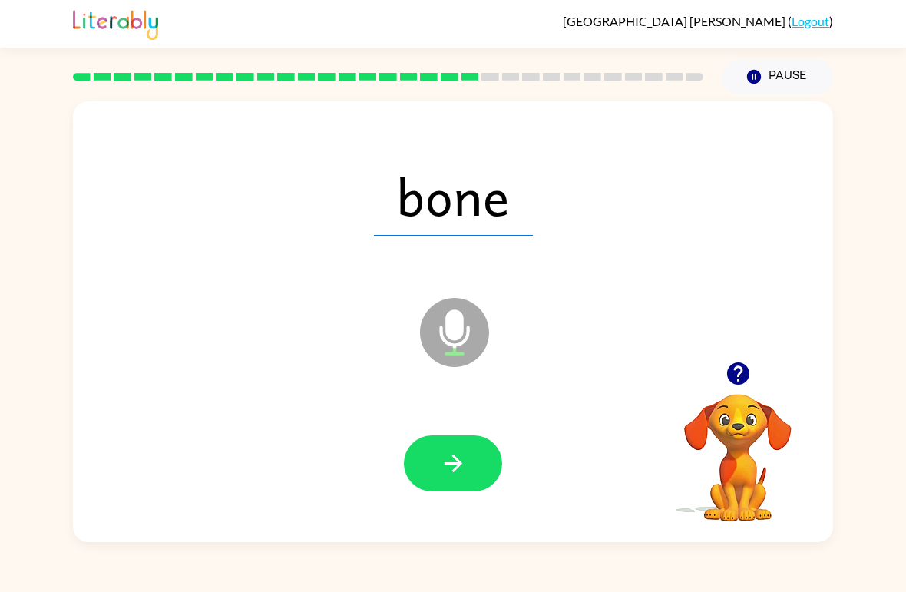
click at [452, 483] on button "button" at bounding box center [453, 463] width 98 height 56
click at [4, 540] on div "fort Microphone The Microphone is here when it is your turn to talk Your browse…" at bounding box center [453, 317] width 906 height 447
click at [454, 462] on icon "button" at bounding box center [453, 463] width 27 height 27
click at [434, 425] on div at bounding box center [452, 464] width 729 height 127
click at [431, 471] on button "button" at bounding box center [453, 463] width 98 height 56
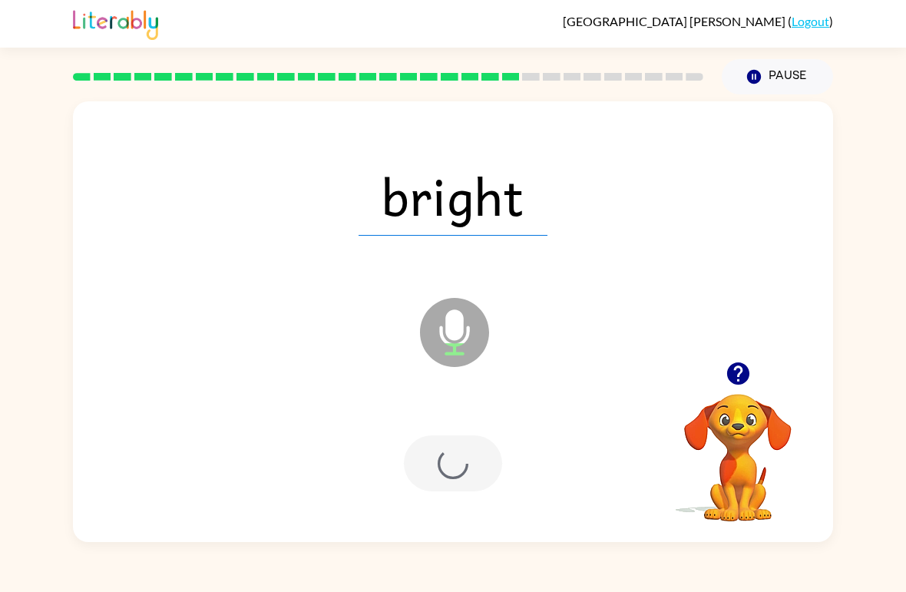
click at [430, 471] on div at bounding box center [453, 463] width 98 height 56
click at [447, 485] on div at bounding box center [453, 463] width 98 height 56
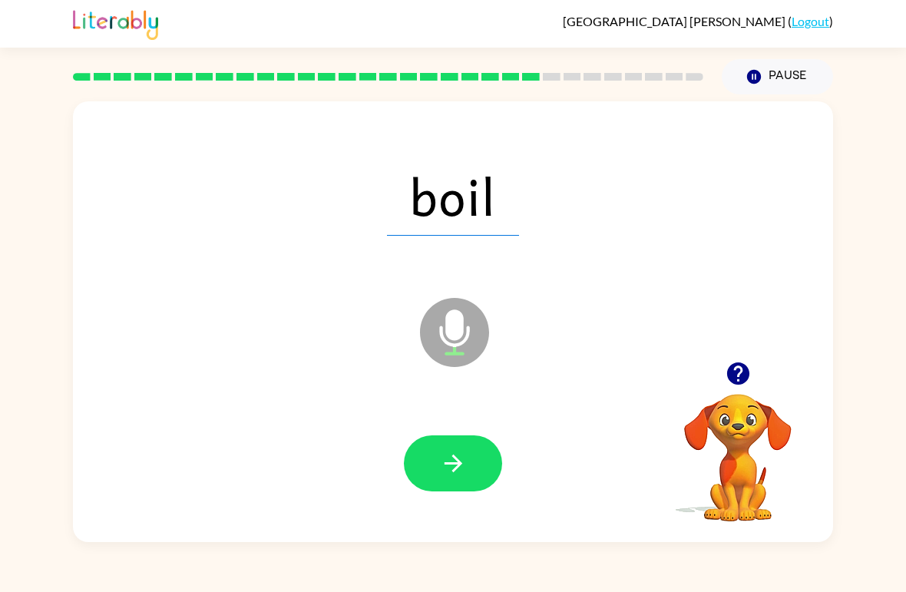
click at [461, 469] on icon "button" at bounding box center [453, 463] width 27 height 27
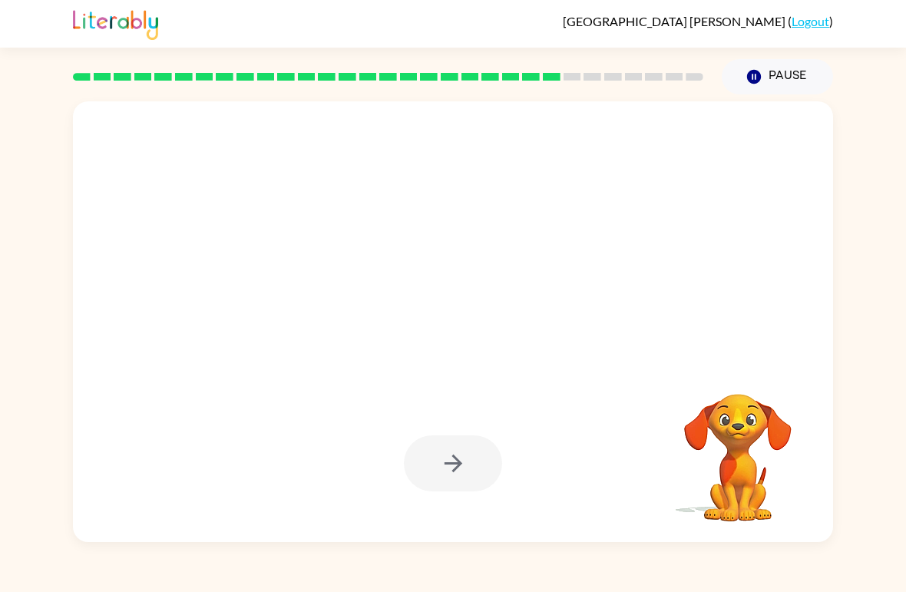
click at [543, 579] on div "India Canales-Llorens ( Logout ) Pause Pause Your browser must support playing …" at bounding box center [453, 296] width 906 height 592
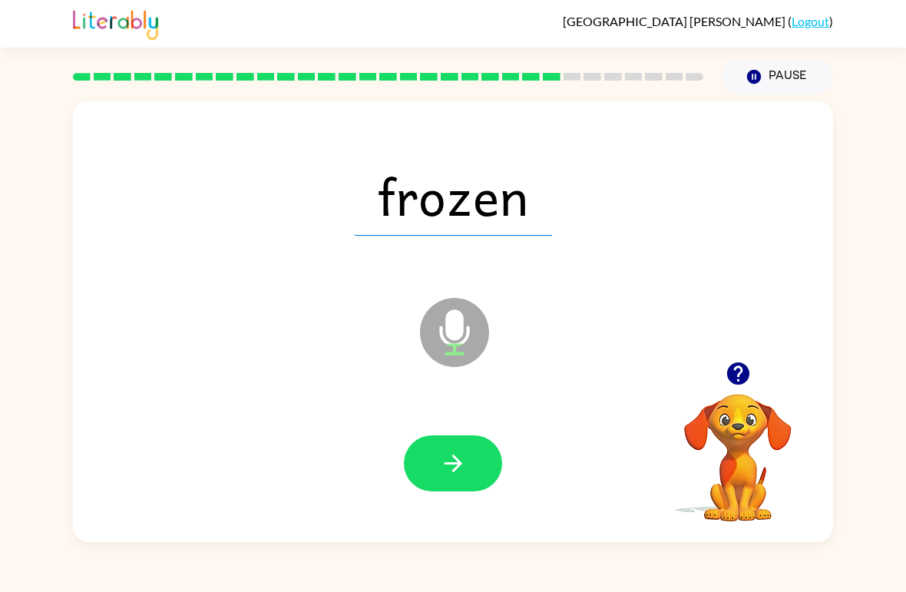
click at [451, 473] on icon "button" at bounding box center [453, 463] width 27 height 27
click at [464, 481] on button "button" at bounding box center [453, 463] width 98 height 56
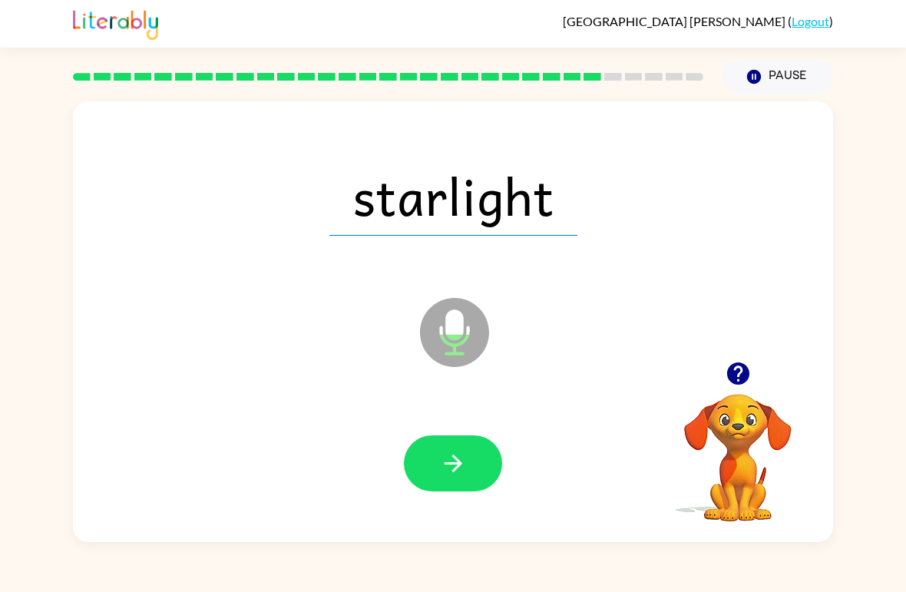
click at [458, 474] on icon "button" at bounding box center [453, 463] width 27 height 27
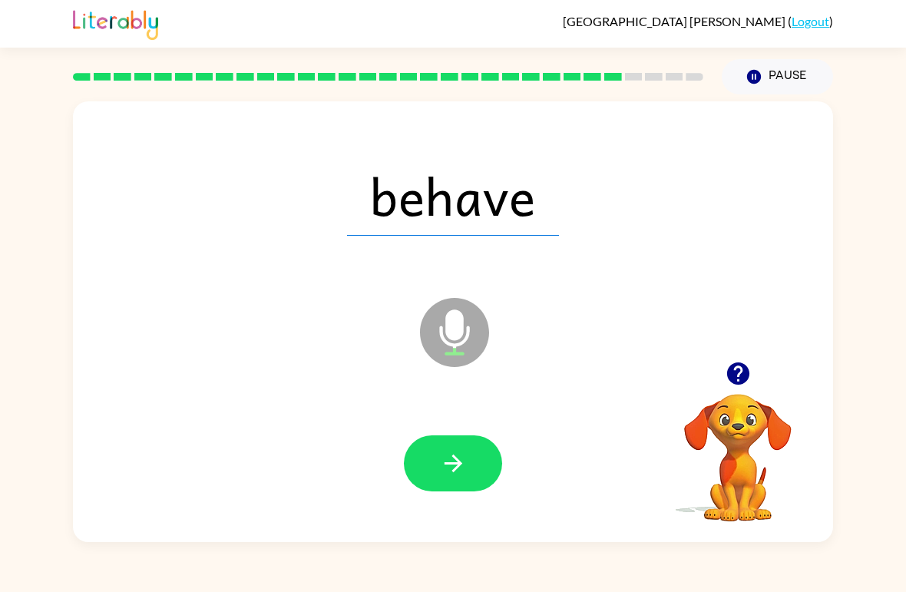
click at [436, 458] on button "button" at bounding box center [453, 463] width 98 height 56
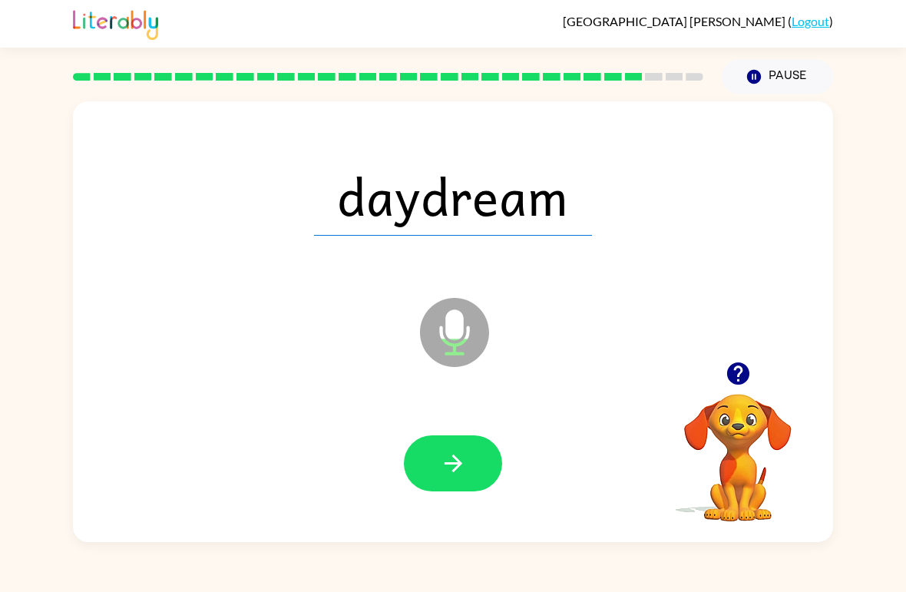
click at [466, 486] on button "button" at bounding box center [453, 463] width 98 height 56
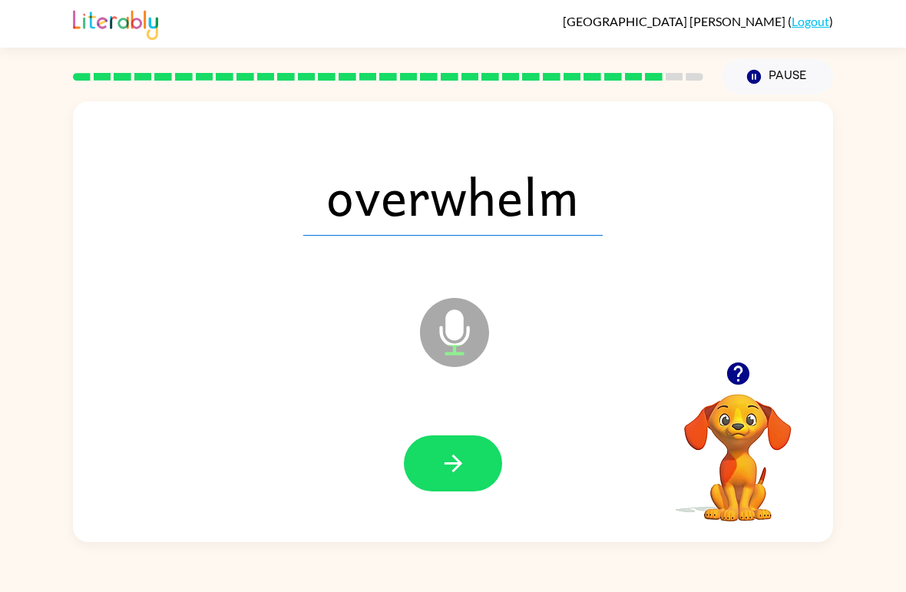
click at [461, 466] on icon "button" at bounding box center [453, 463] width 27 height 27
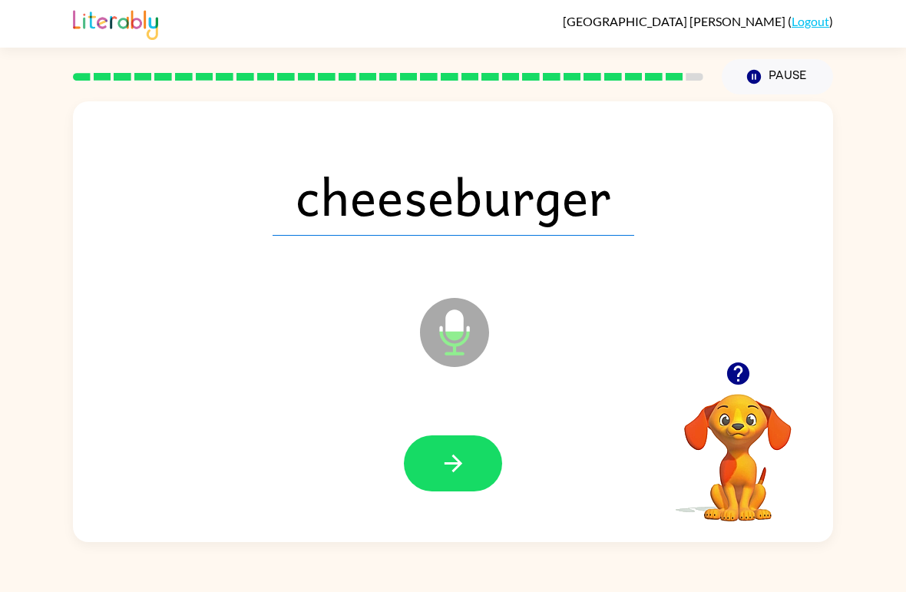
click at [447, 458] on icon "button" at bounding box center [453, 463] width 27 height 27
